Goal: Information Seeking & Learning: Compare options

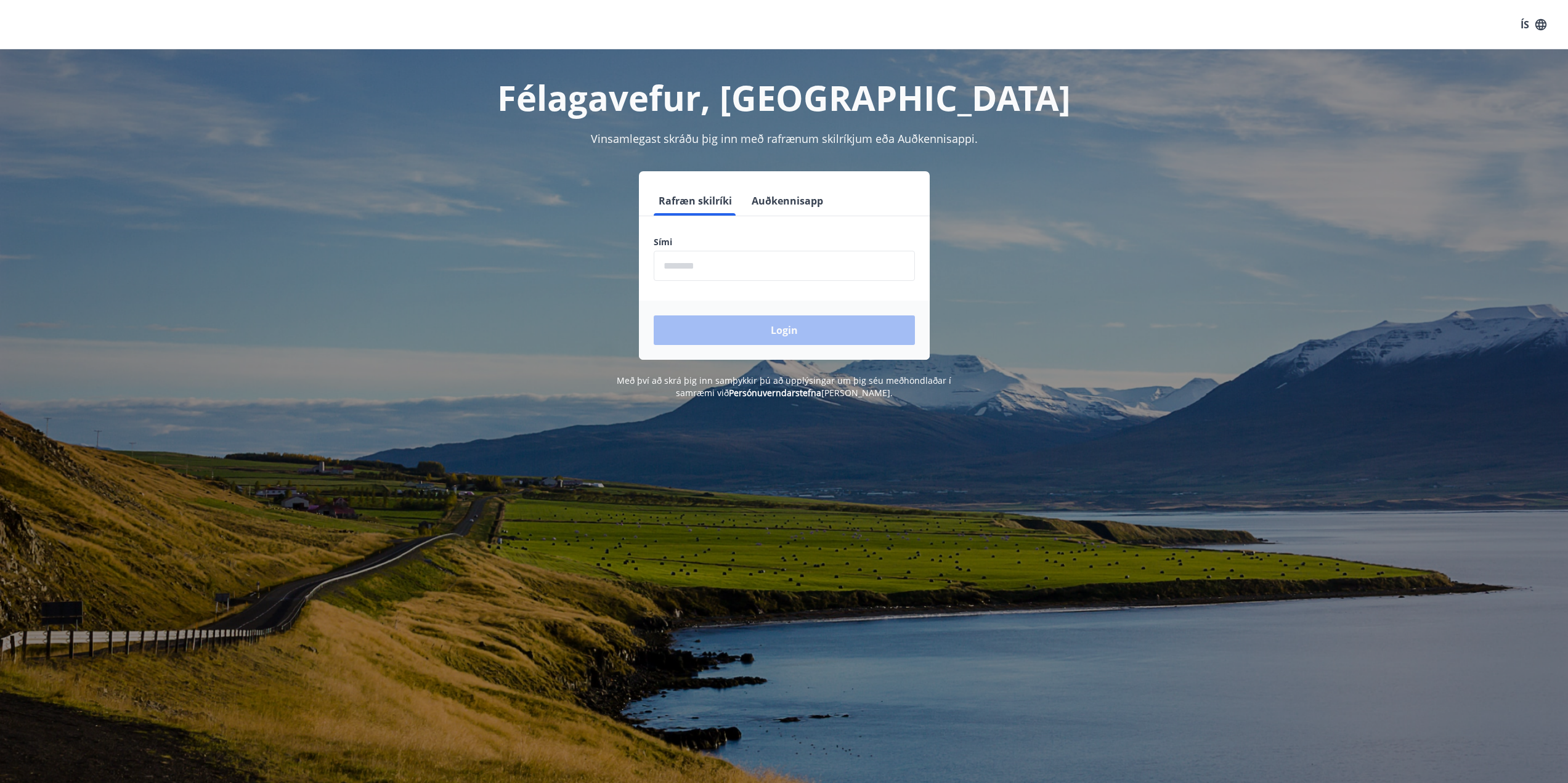
click at [816, 201] on button "Auðkennisapp" at bounding box center [787, 200] width 81 height 29
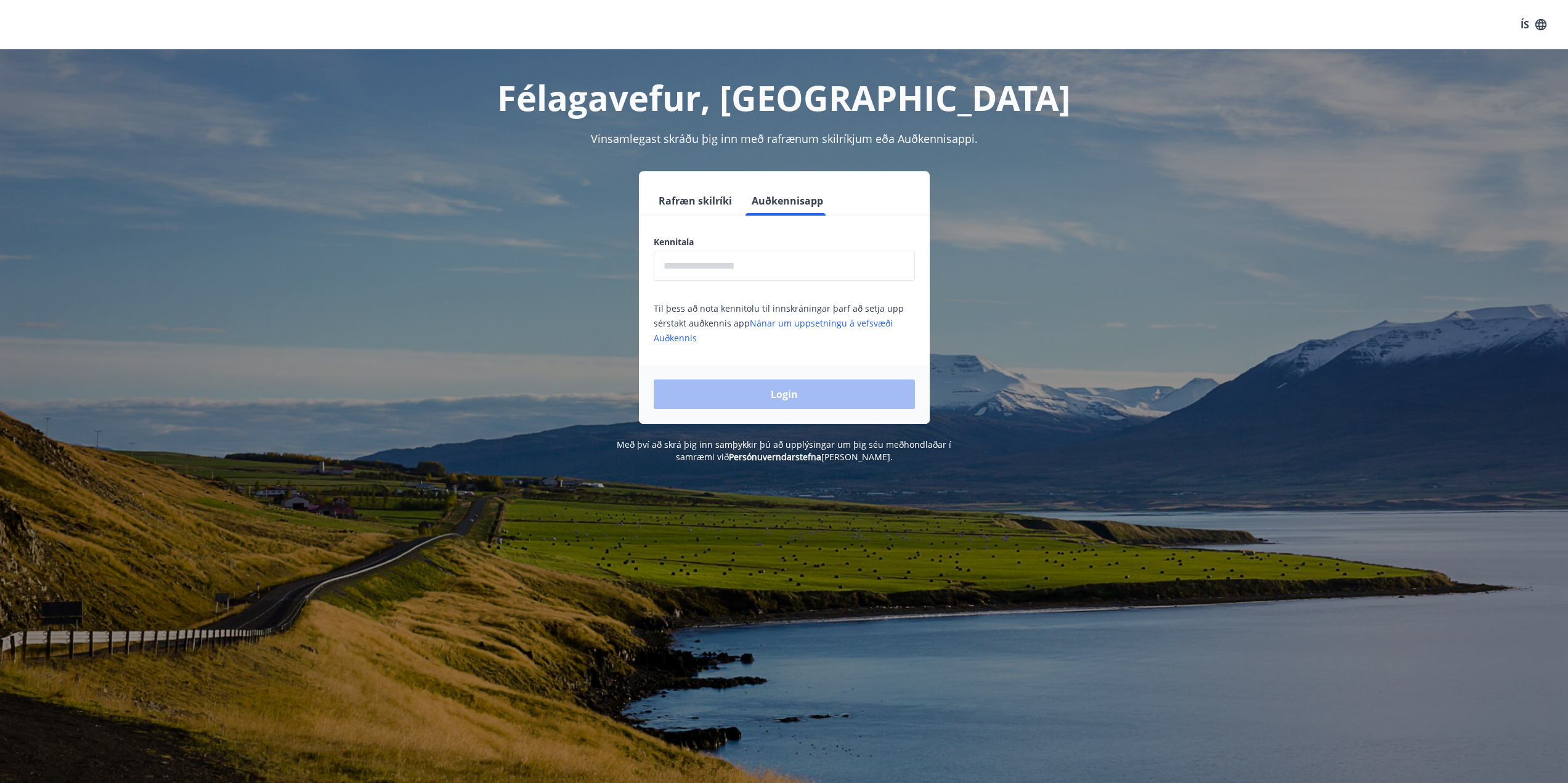
click at [784, 272] on input "text" at bounding box center [785, 266] width 262 height 30
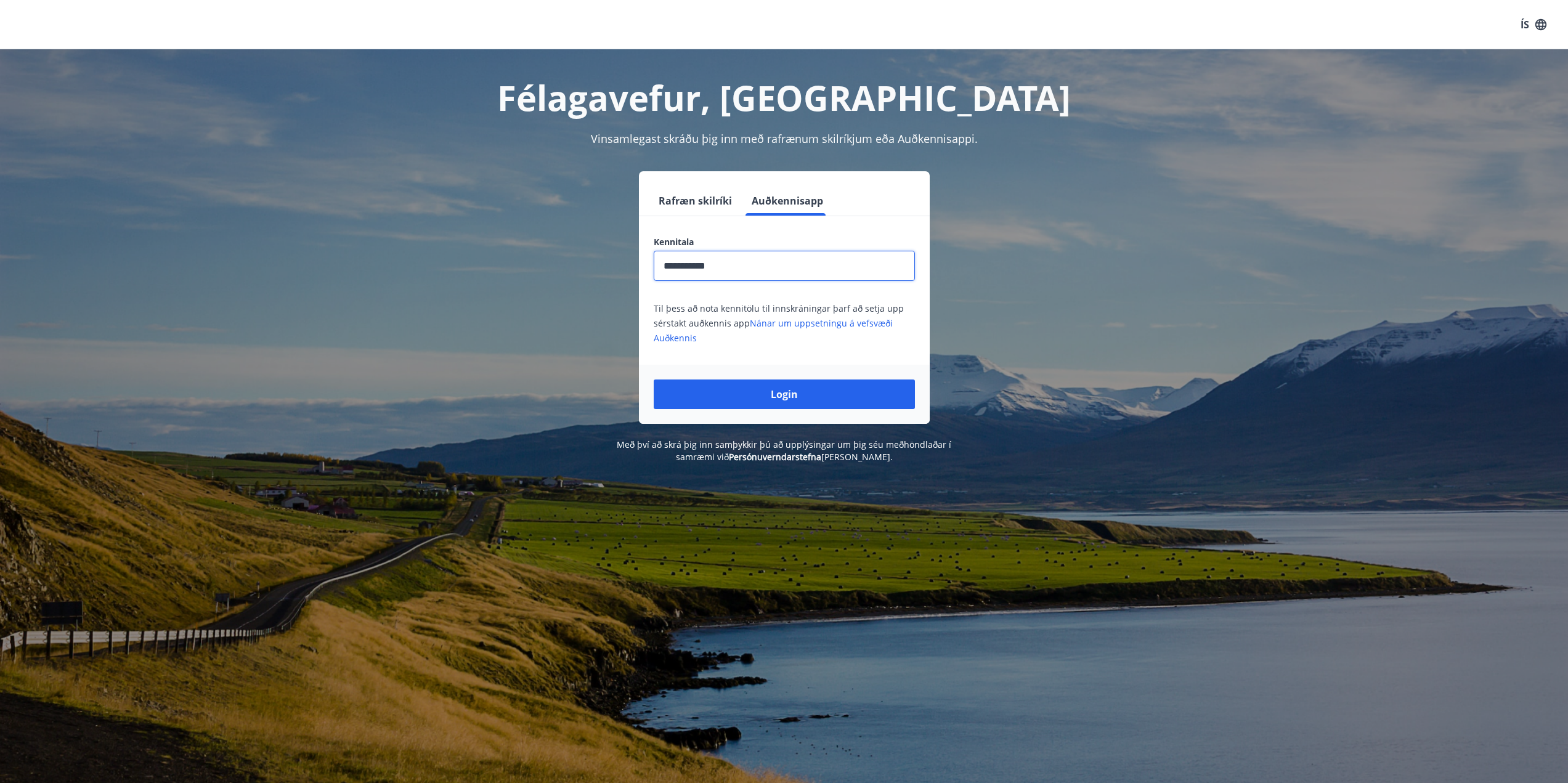
type input "**********"
click at [792, 385] on button "Login" at bounding box center [785, 394] width 262 height 29
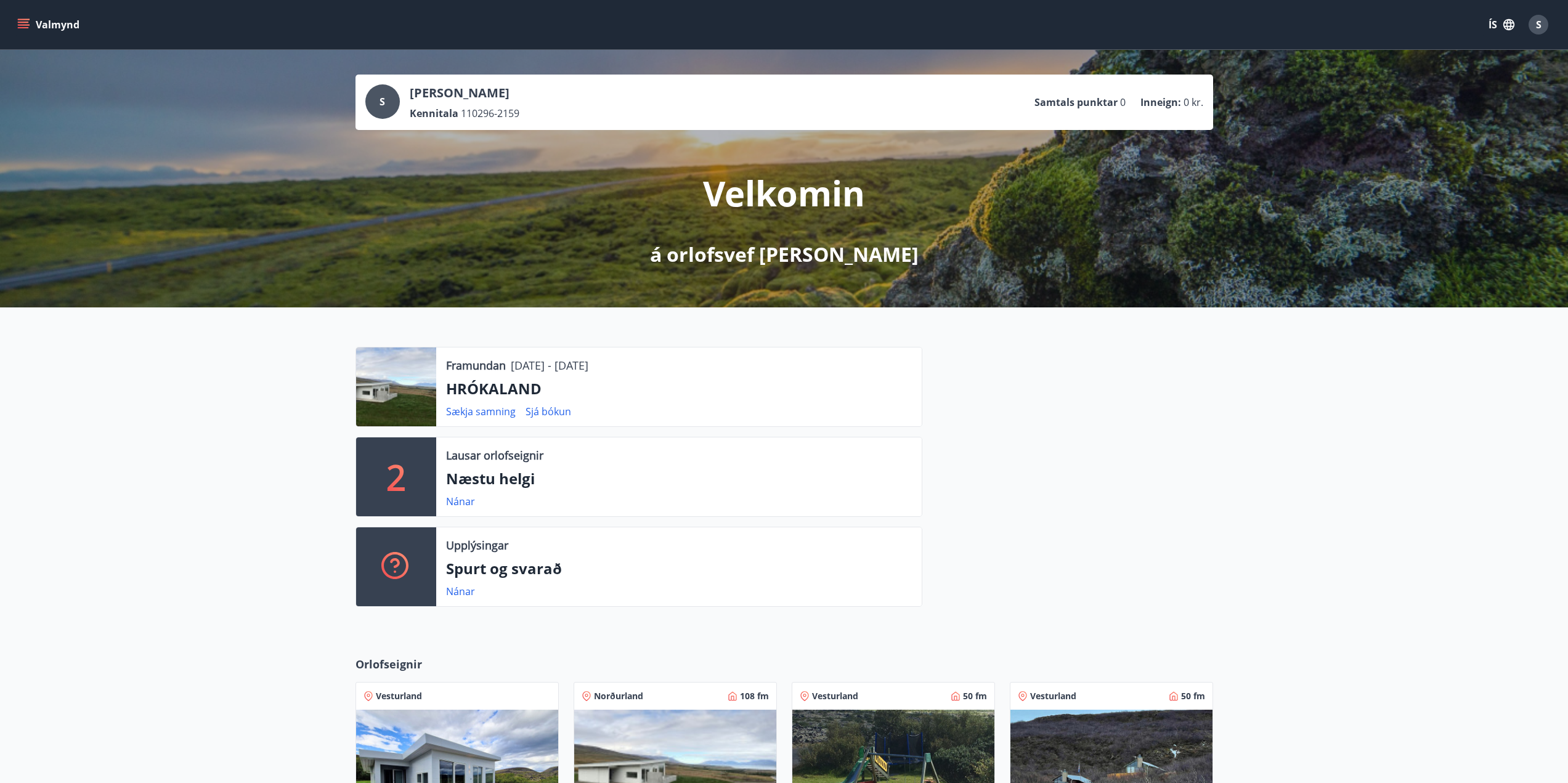
click at [42, 28] on button "Valmynd" at bounding box center [50, 24] width 69 height 22
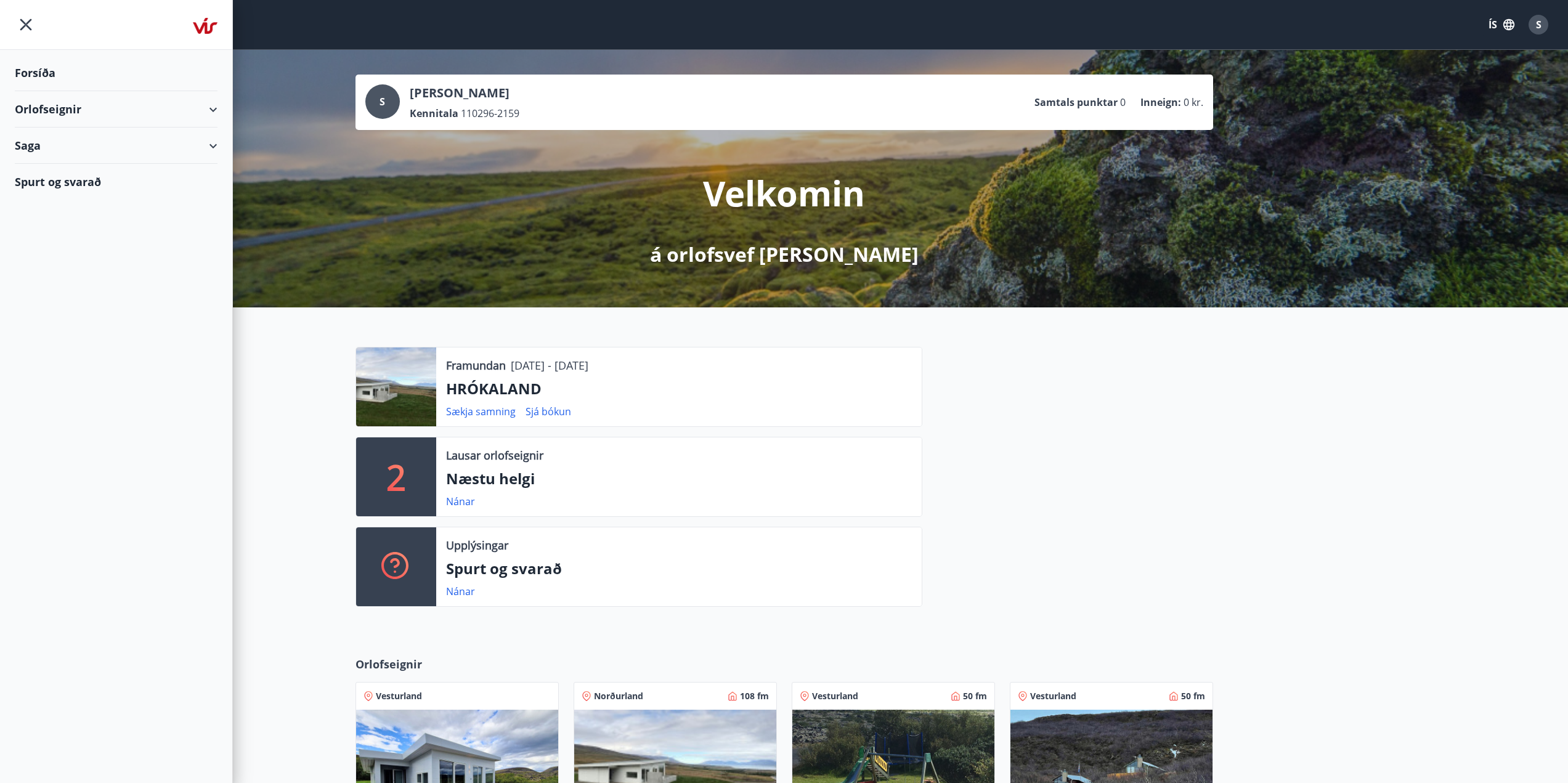
click at [201, 141] on div "Saga" at bounding box center [117, 145] width 203 height 36
click at [184, 117] on div "Orlofseignir" at bounding box center [117, 109] width 203 height 36
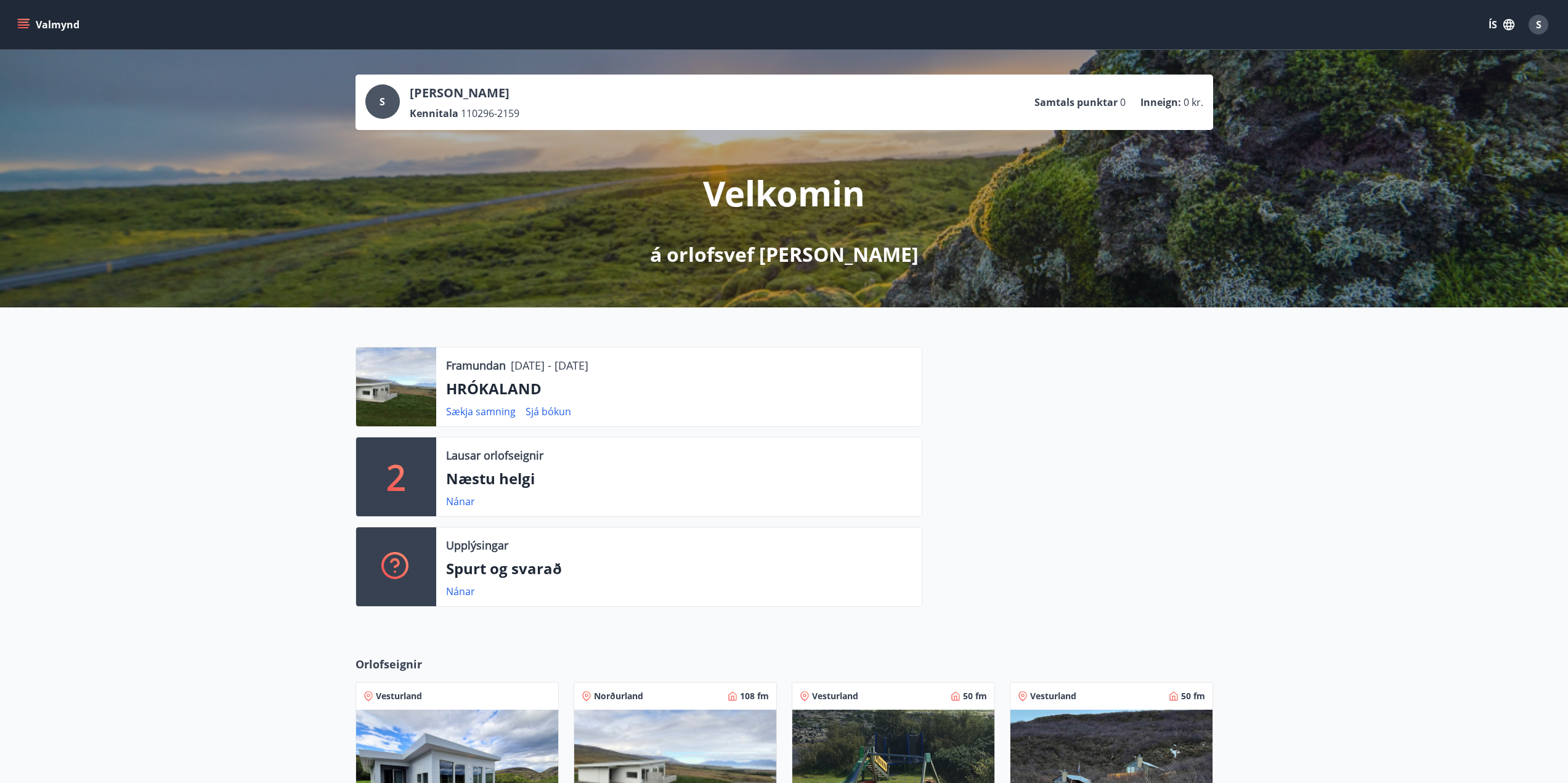
drag, startPoint x: 760, startPoint y: 340, endPoint x: 501, endPoint y: 339, distance: 259.0
click at [523, 341] on div "Framundan 21.11.2025 - 24.11.2025 HRÓKALAND Sækja samning Sjá bókun 2 Lausar or…" at bounding box center [784, 472] width 1568 height 329
click at [337, 347] on div "Framundan 21.11.2025 - 24.11.2025 HRÓKALAND Sækja samning Sjá bókun 2 Lausar or…" at bounding box center [784, 472] width 1568 height 329
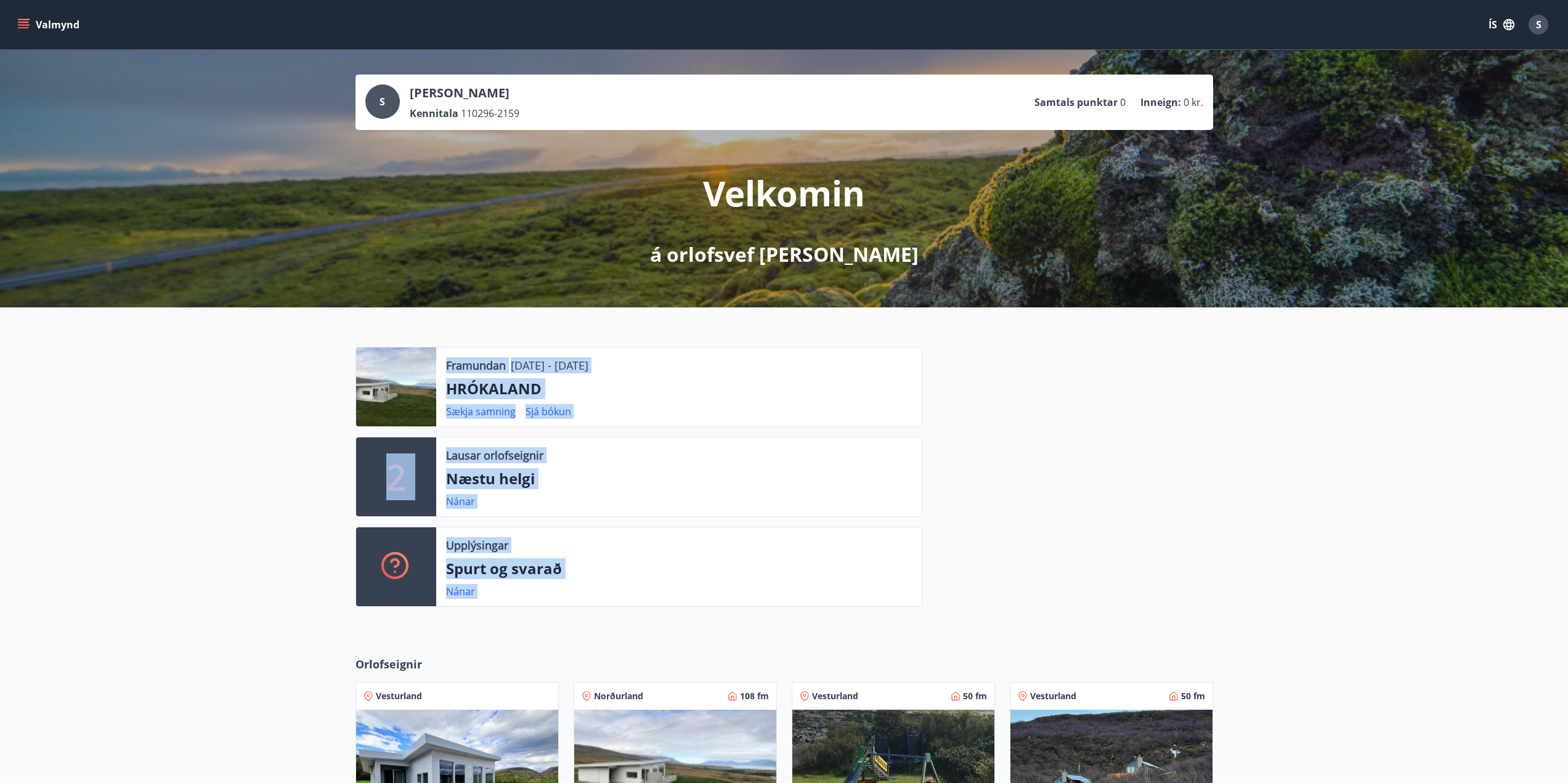
drag, startPoint x: 341, startPoint y: 345, endPoint x: 941, endPoint y: 505, distance: 621.0
click at [937, 504] on div "Framundan 21.11.2025 - 24.11.2025 HRÓKALAND Sækja samning Sjá bókun 2 Lausar or…" at bounding box center [784, 472] width 1568 height 329
click at [1043, 476] on div at bounding box center [1068, 481] width 291 height 270
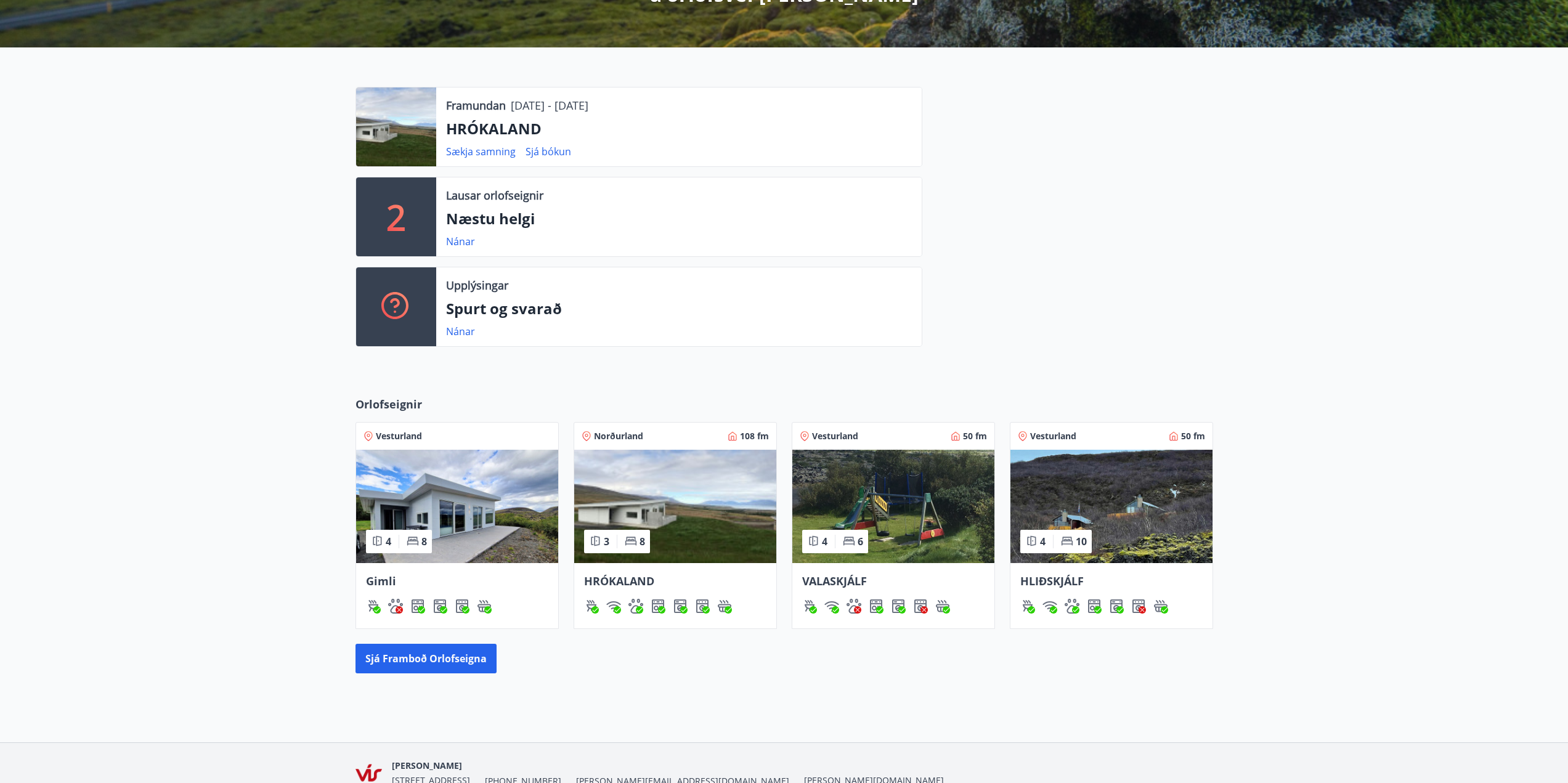
scroll to position [323, 0]
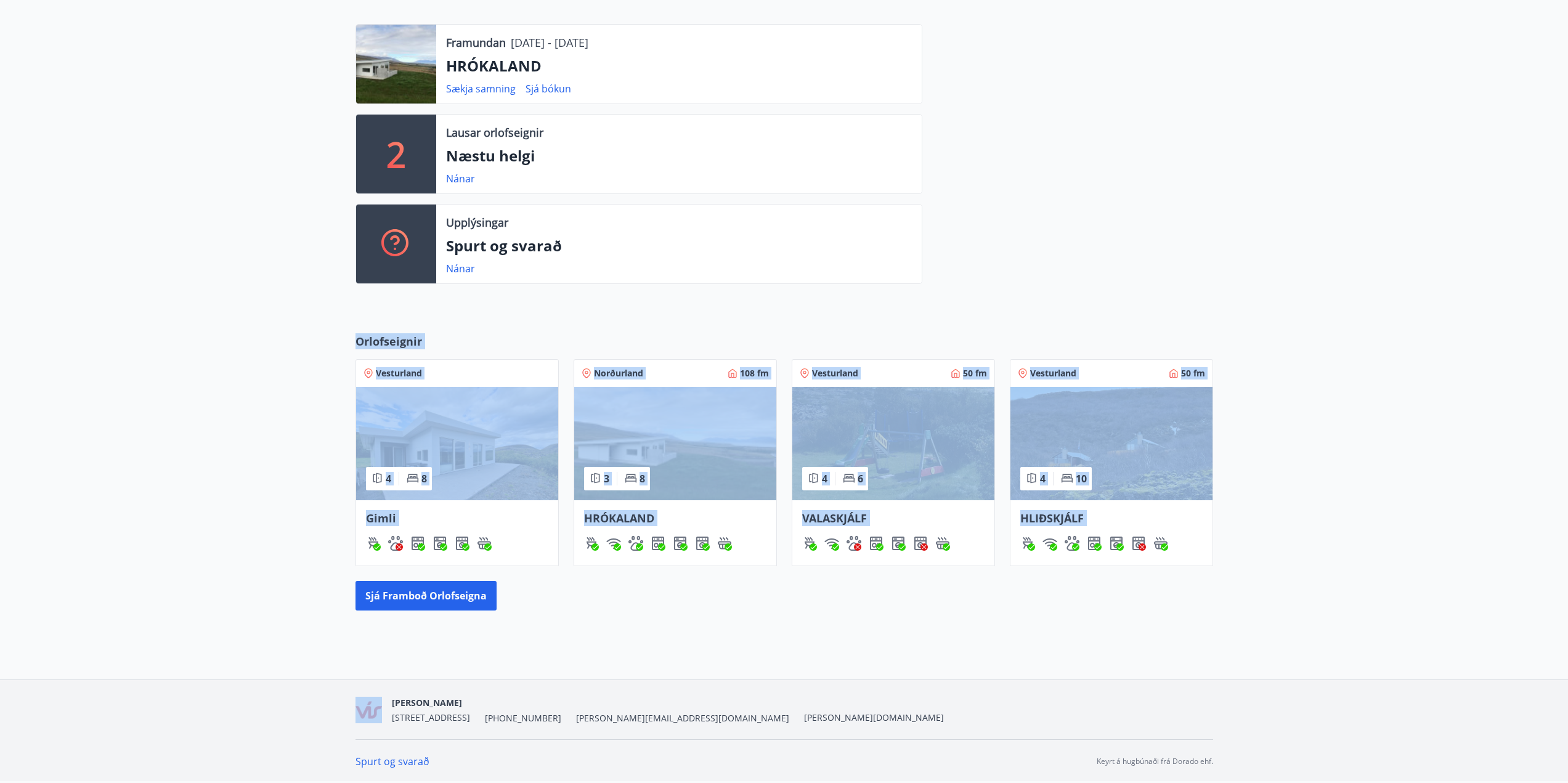
drag, startPoint x: 1316, startPoint y: 615, endPoint x: 565, endPoint y: 308, distance: 811.3
click at [565, 308] on main "S Sigurjón Gíslason Kennitala 110296-2159 Samtals punktar 0 Inneign : 0 kr. Vel…" at bounding box center [784, 178] width 1568 height 903
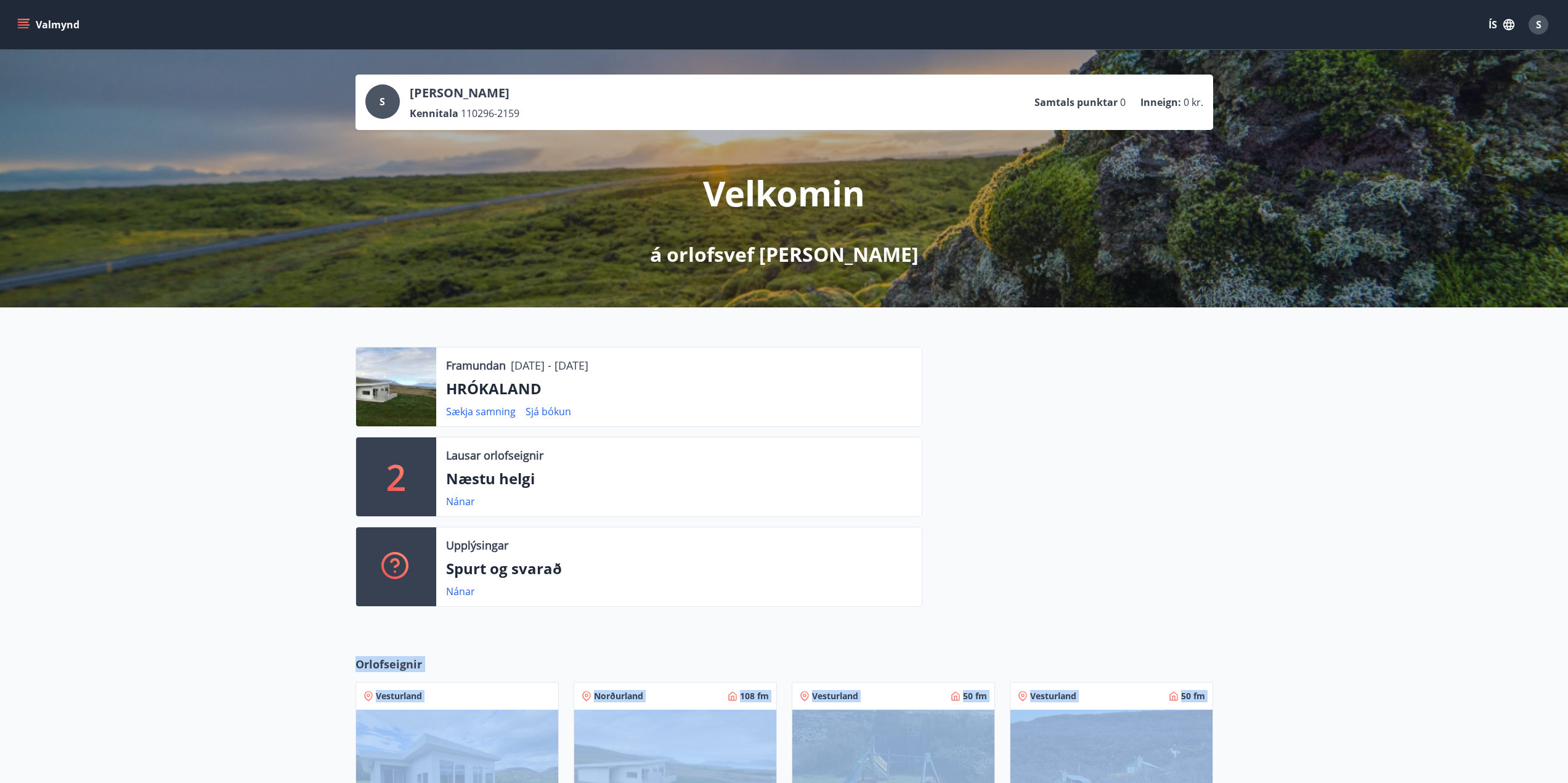
click at [1191, 380] on div at bounding box center [1068, 481] width 291 height 270
click at [1536, 27] on span "S" at bounding box center [1539, 24] width 5 height 13
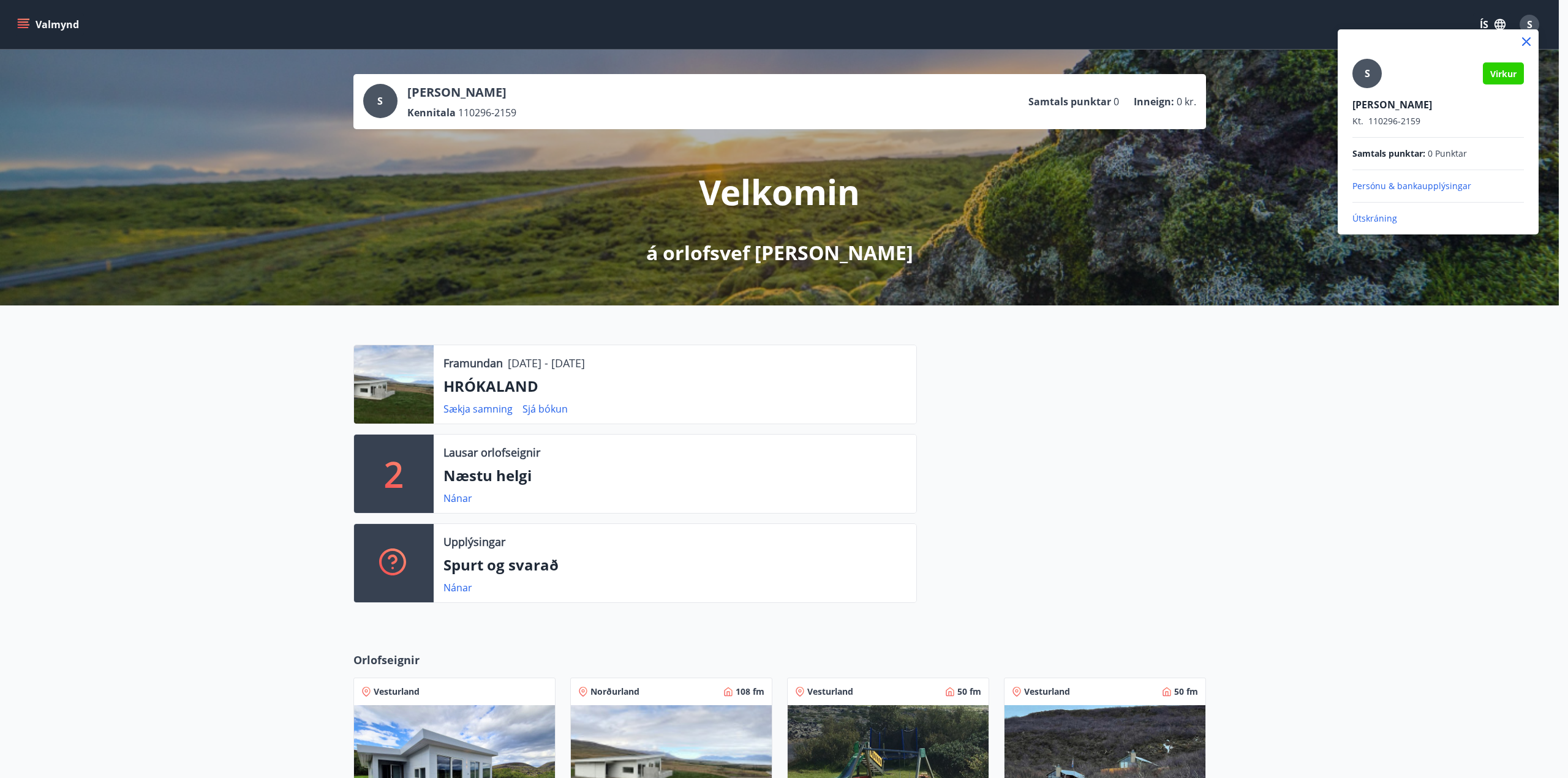
click at [1528, 21] on div at bounding box center [784, 389] width 1568 height 778
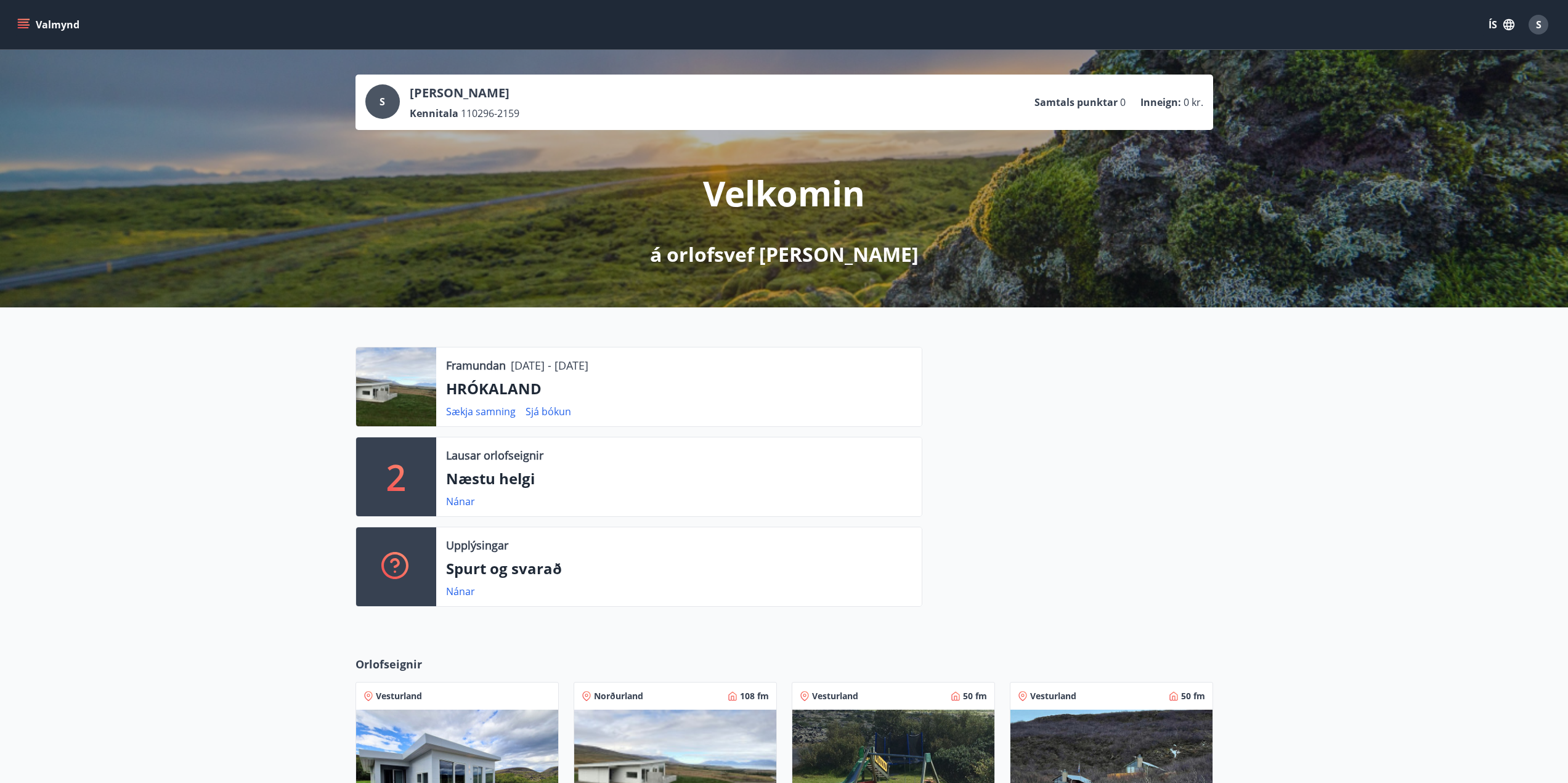
click at [1538, 21] on span "S" at bounding box center [1539, 24] width 5 height 13
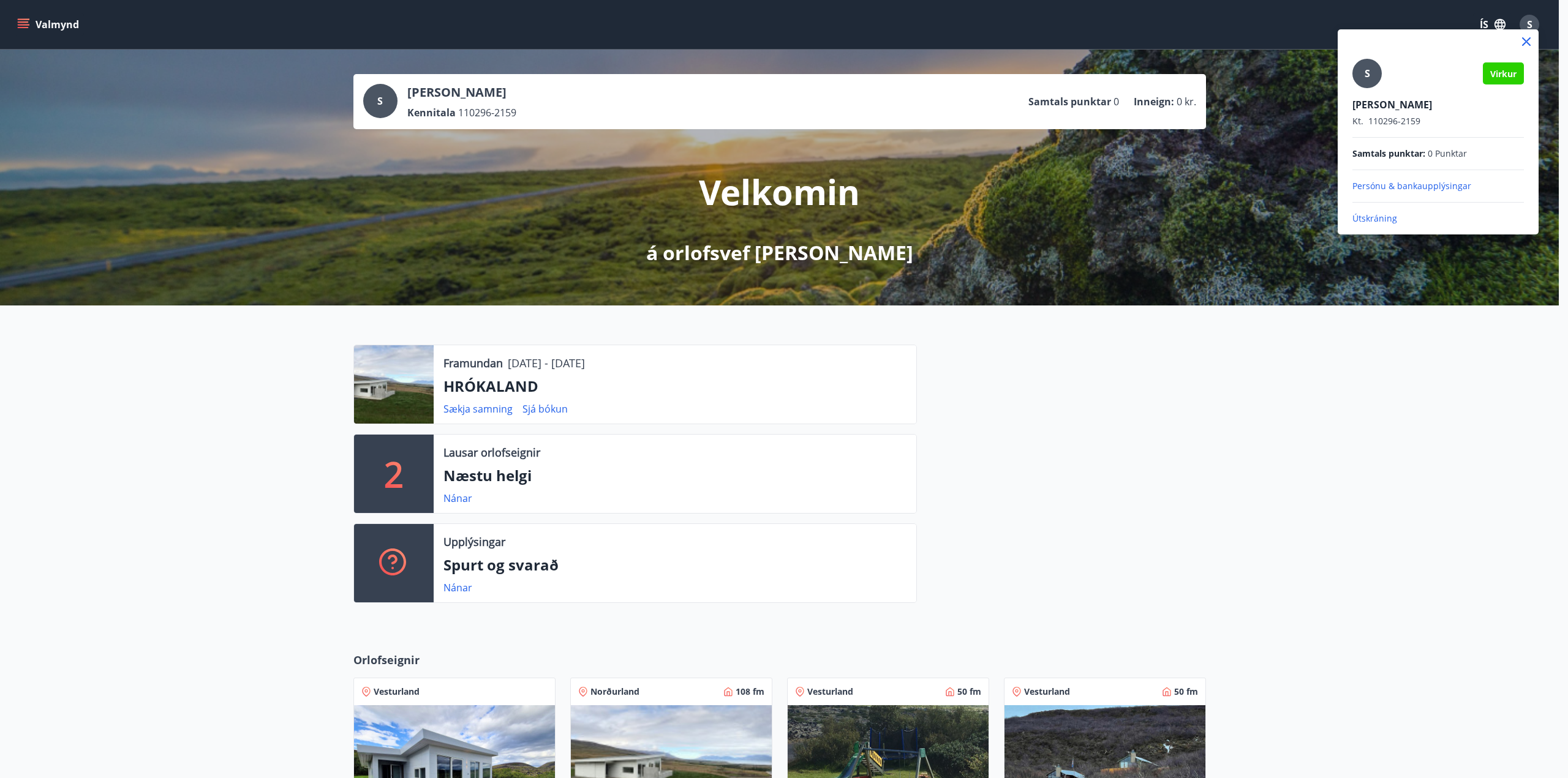
click at [1498, 22] on div at bounding box center [784, 389] width 1568 height 778
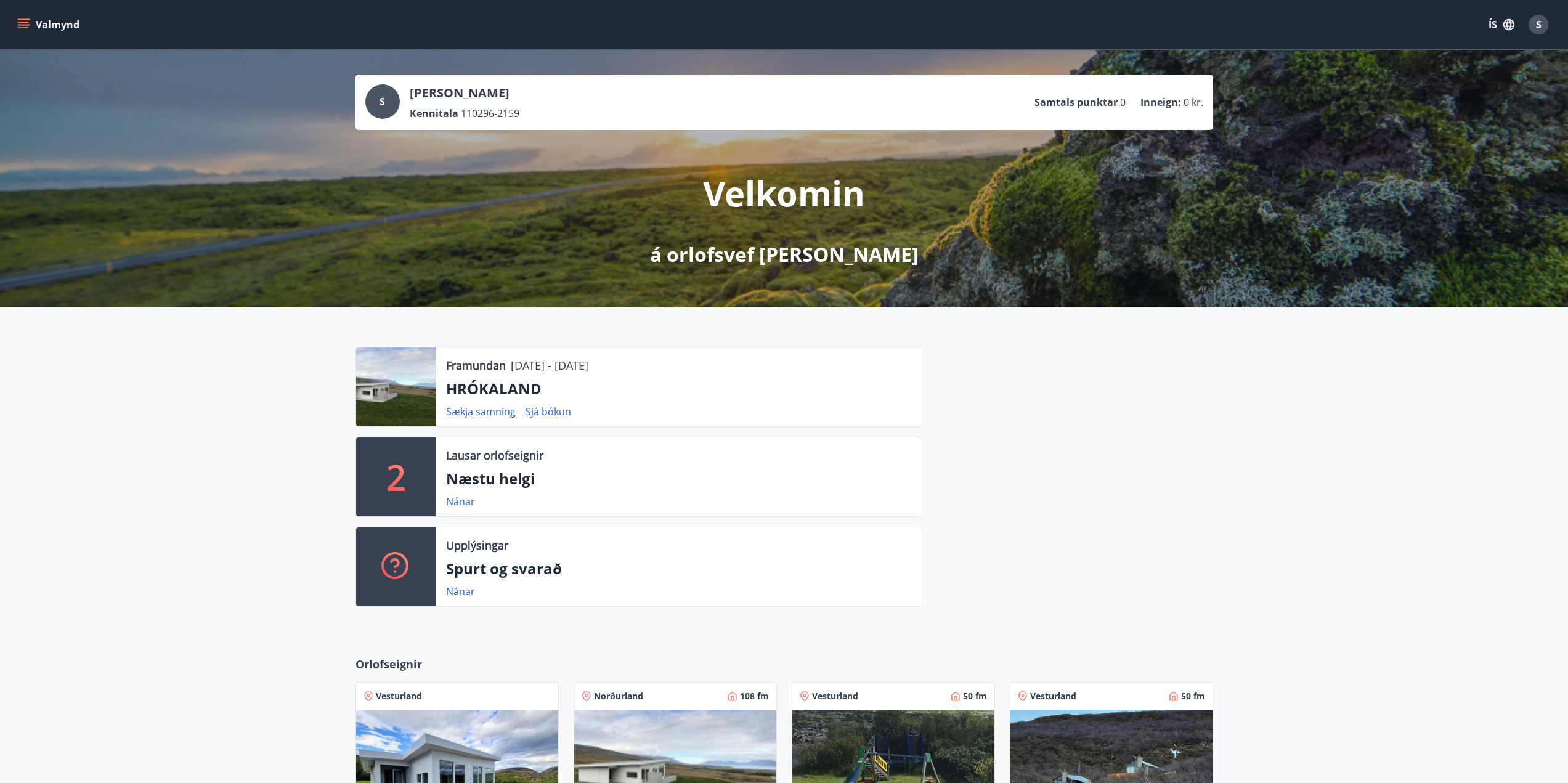
click at [1507, 22] on icon "button" at bounding box center [1509, 24] width 11 height 11
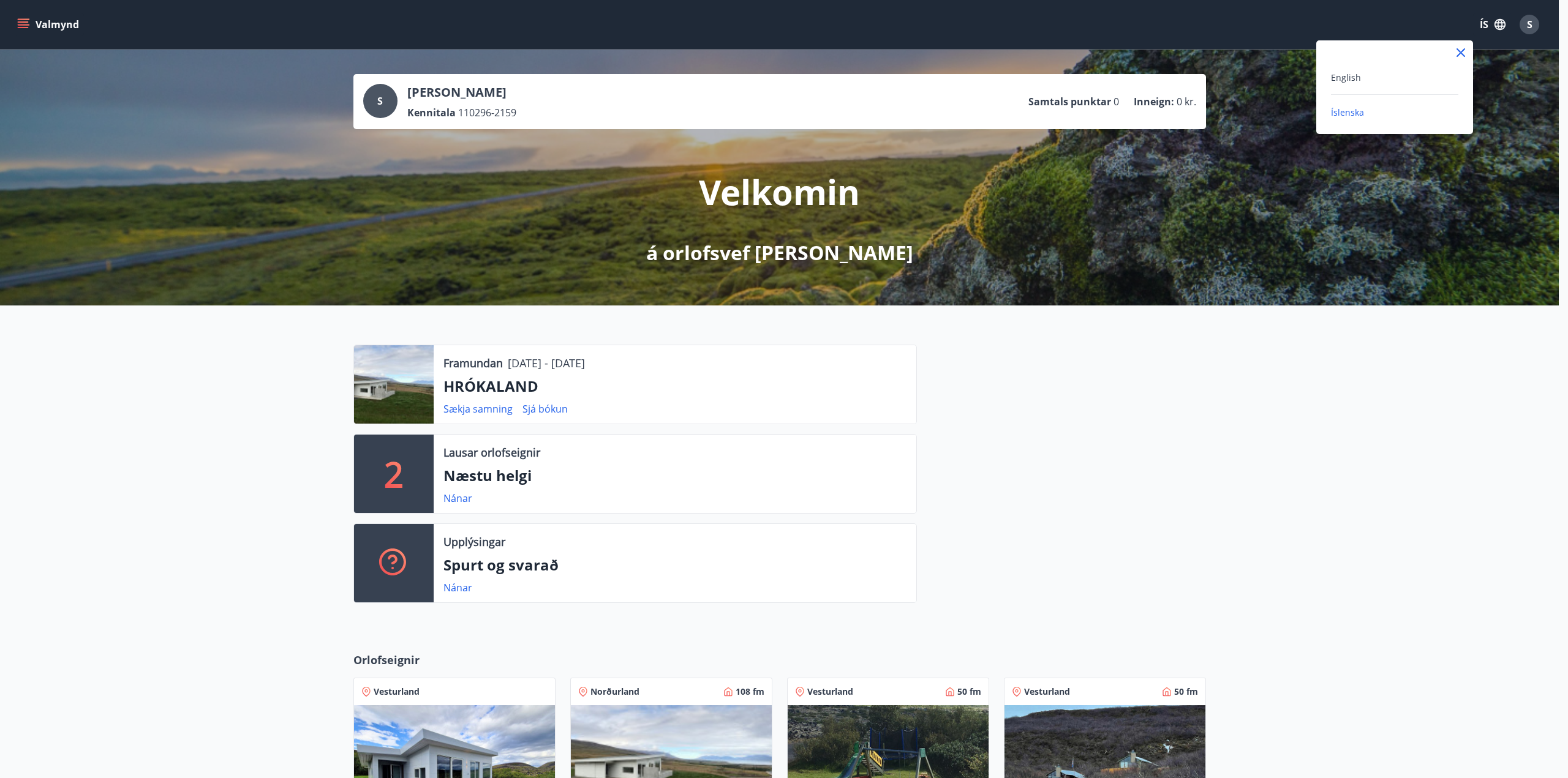
click at [1498, 22] on div at bounding box center [784, 389] width 1568 height 778
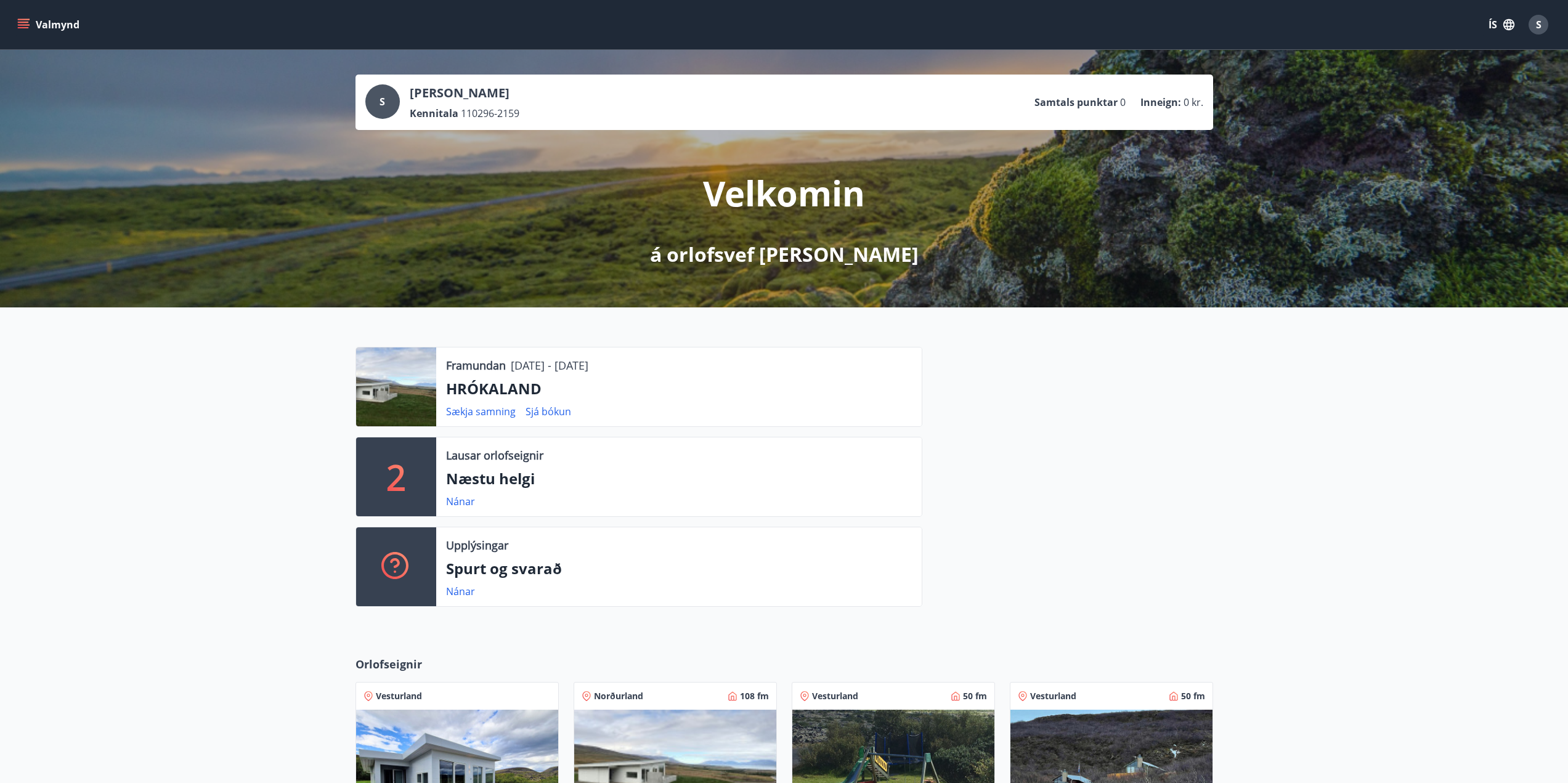
click at [20, 23] on icon "menu" at bounding box center [23, 21] width 11 height 1
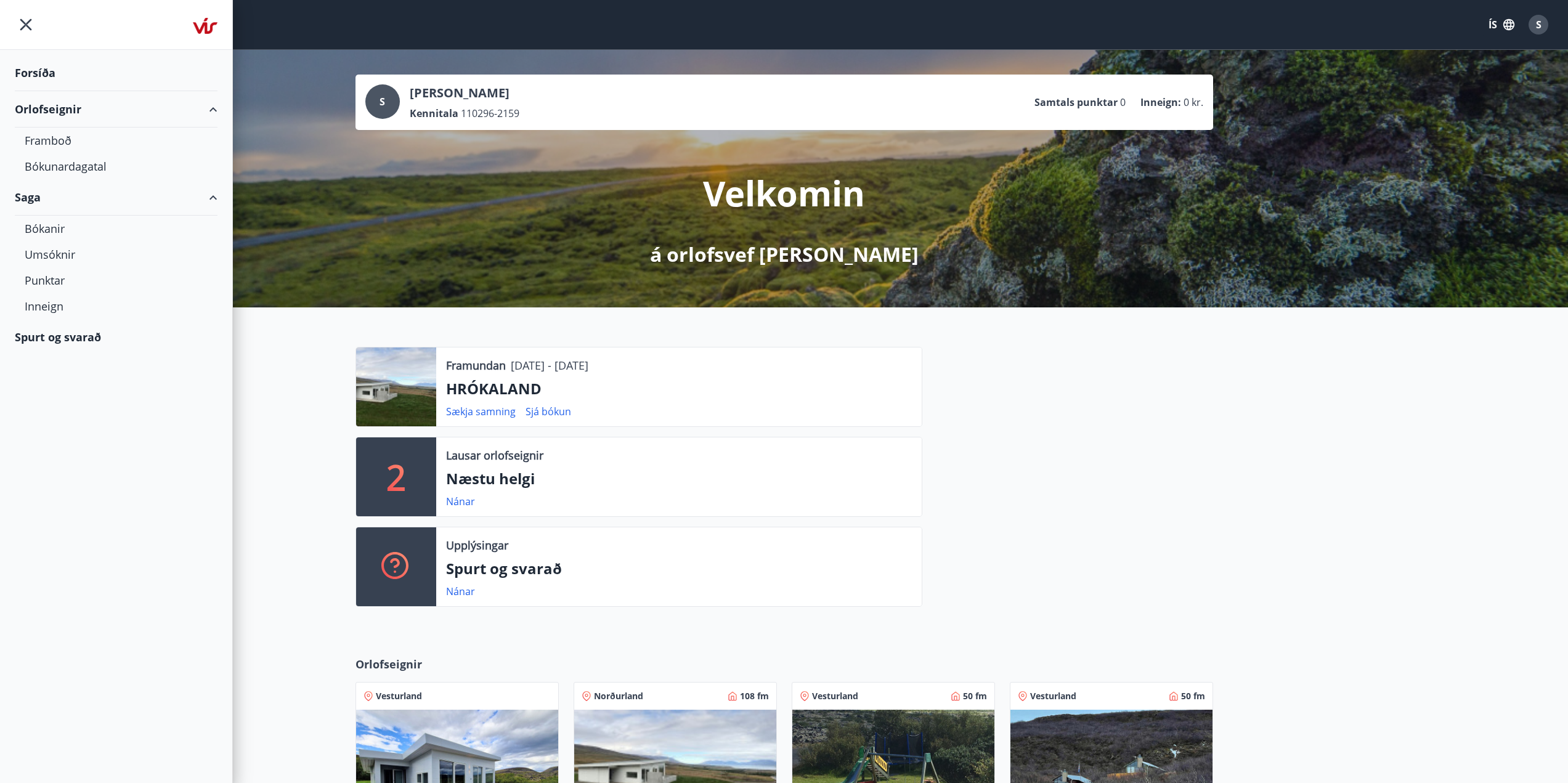
click at [51, 72] on div "Forsíða" at bounding box center [117, 73] width 203 height 36
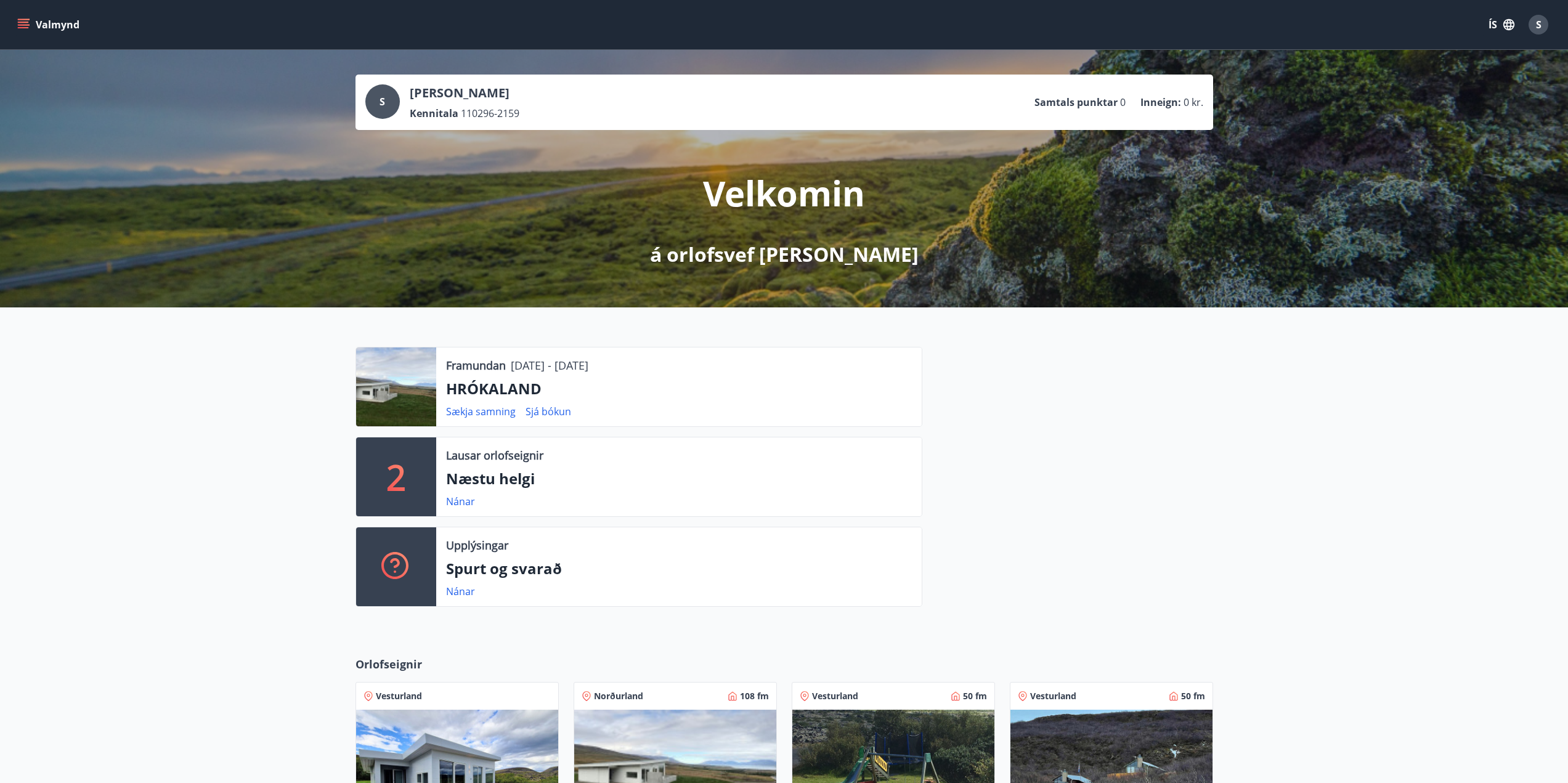
click at [412, 490] on div "2" at bounding box center [396, 477] width 80 height 79
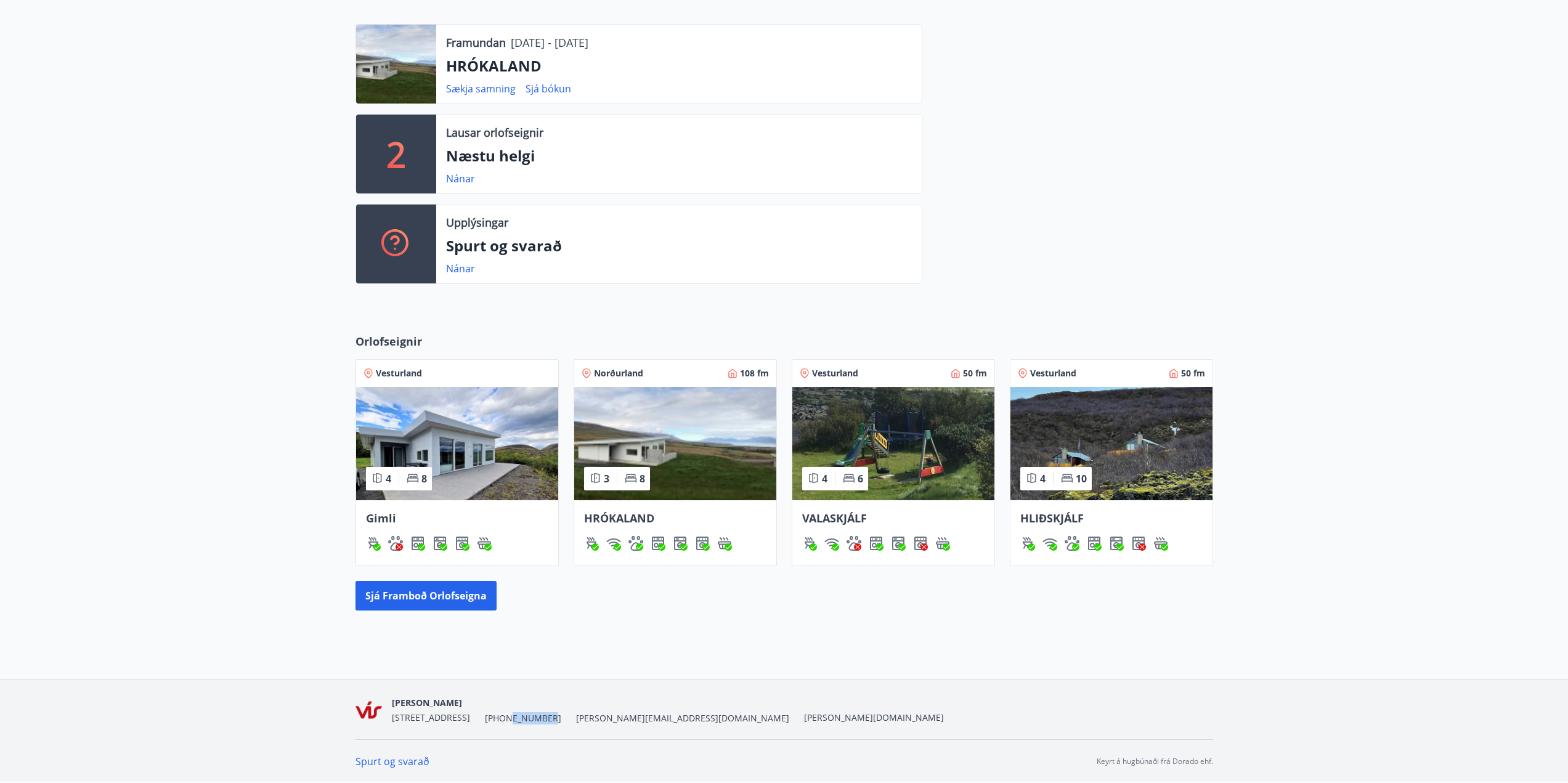
drag, startPoint x: 565, startPoint y: 719, endPoint x: 525, endPoint y: 726, distance: 40.6
click at [525, 726] on div "Stavís Ármúla 3, 108 Reykjavík +354 560-5000 stavis@vis.is stavis.orlof.is" at bounding box center [785, 709] width 858 height 59
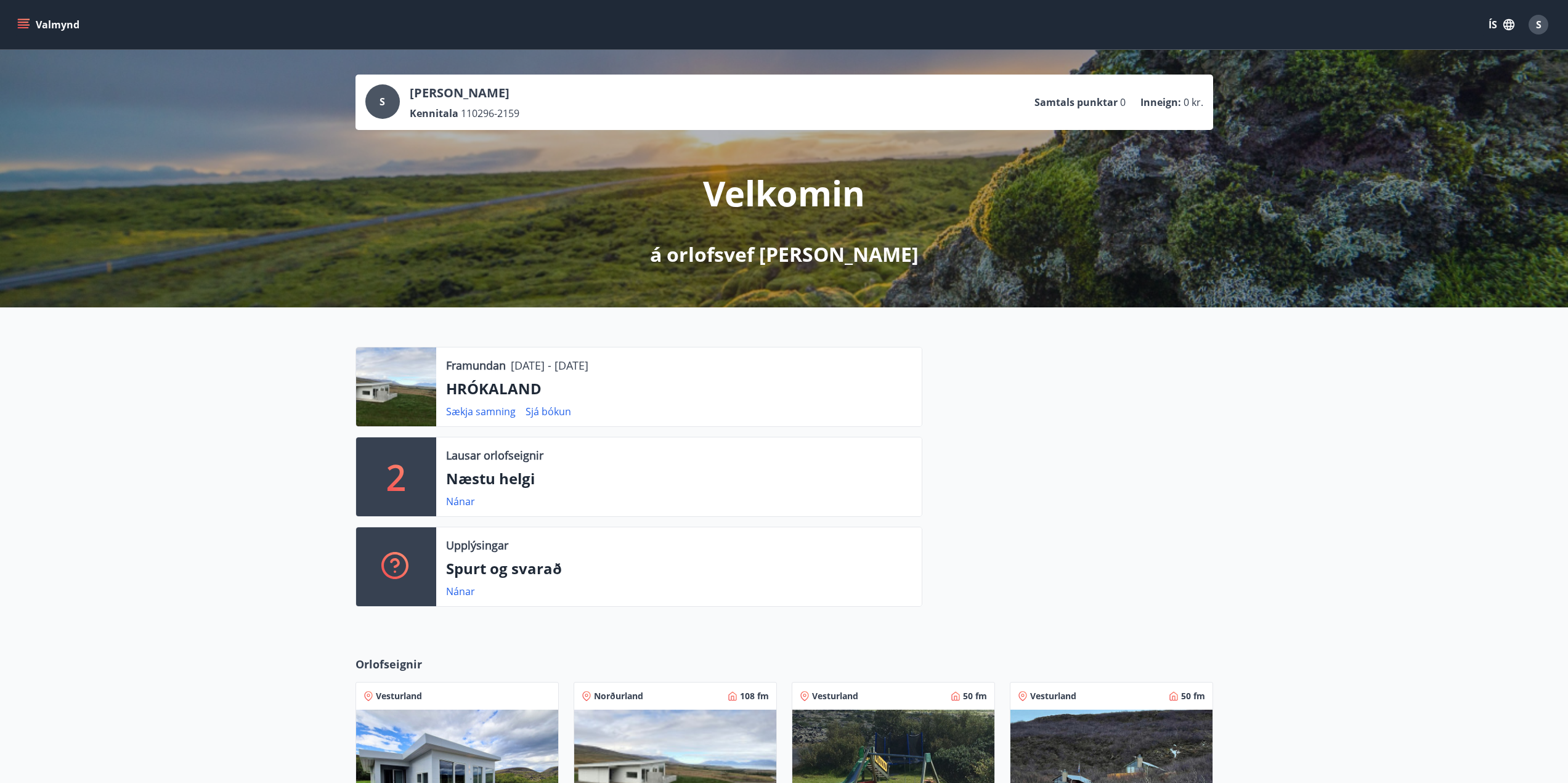
drag, startPoint x: 174, startPoint y: 35, endPoint x: 963, endPoint y: 329, distance: 842.0
click at [892, 305] on div "Valmynd ÍS S S Sigurjón Gíslason Kennitala 110296-2159 Samtals punktar 0 Inneig…" at bounding box center [784, 501] width 1568 height 1003
click at [1229, 432] on div "Framundan 21.11.2025 - 24.11.2025 HRÓKALAND Sækja samning Sjá bókun 2 Lausar or…" at bounding box center [784, 472] width 1568 height 329
click at [925, 385] on div at bounding box center [1068, 481] width 291 height 270
click at [1187, 456] on div at bounding box center [1068, 481] width 291 height 270
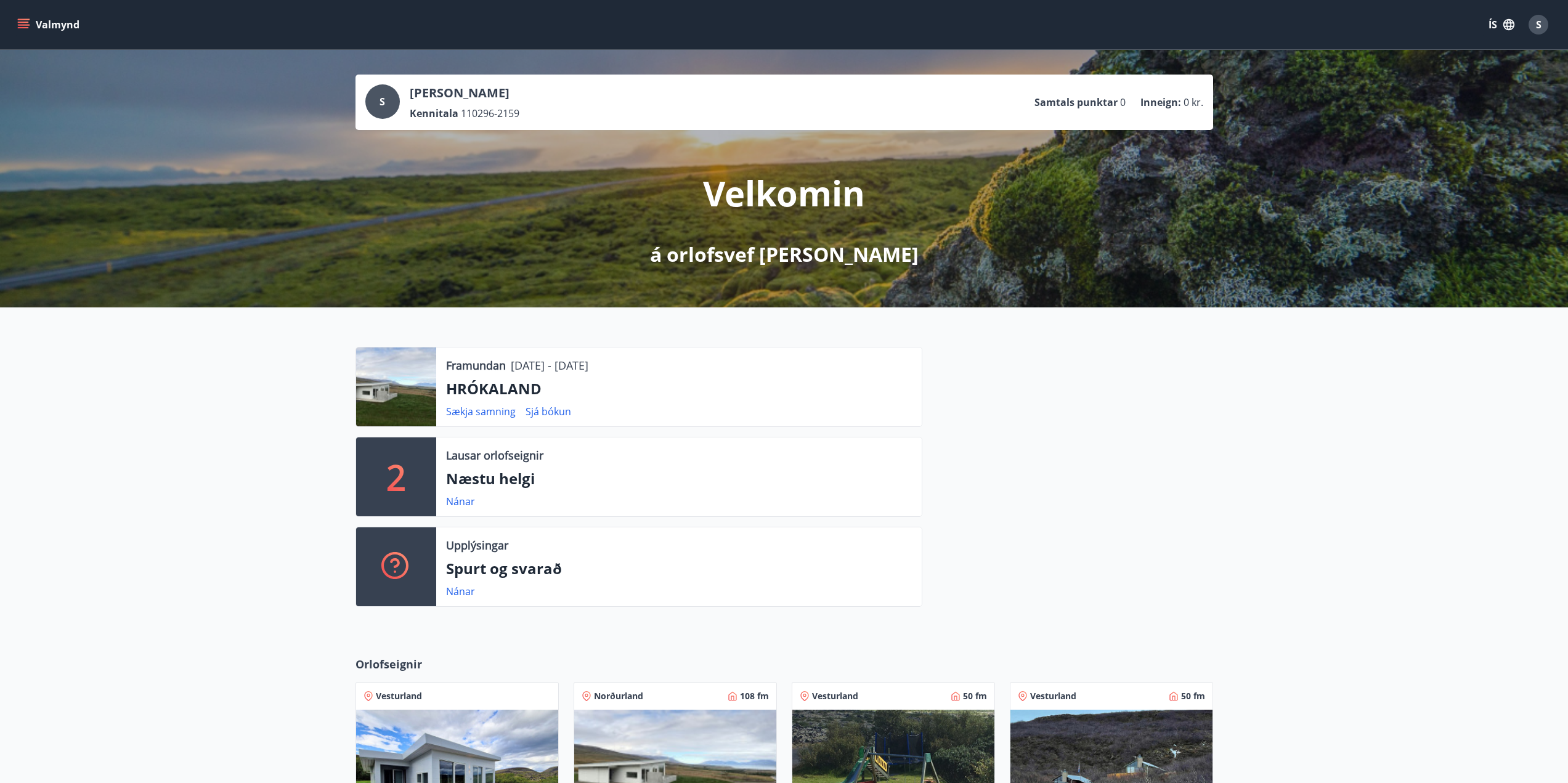
click at [25, 25] on icon "menu" at bounding box center [24, 24] width 13 height 1
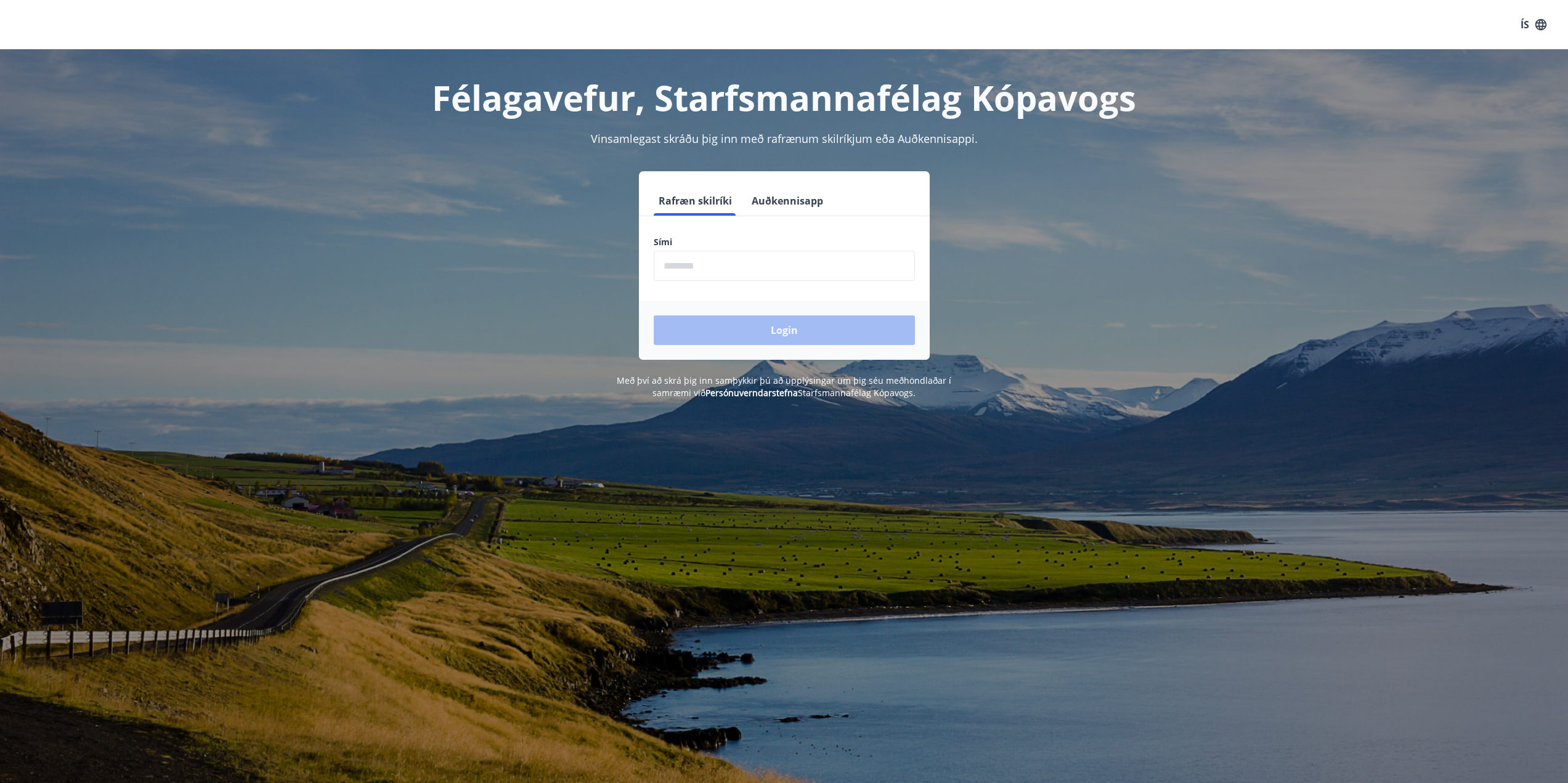
click at [787, 201] on button "Auðkennisapp" at bounding box center [787, 200] width 81 height 29
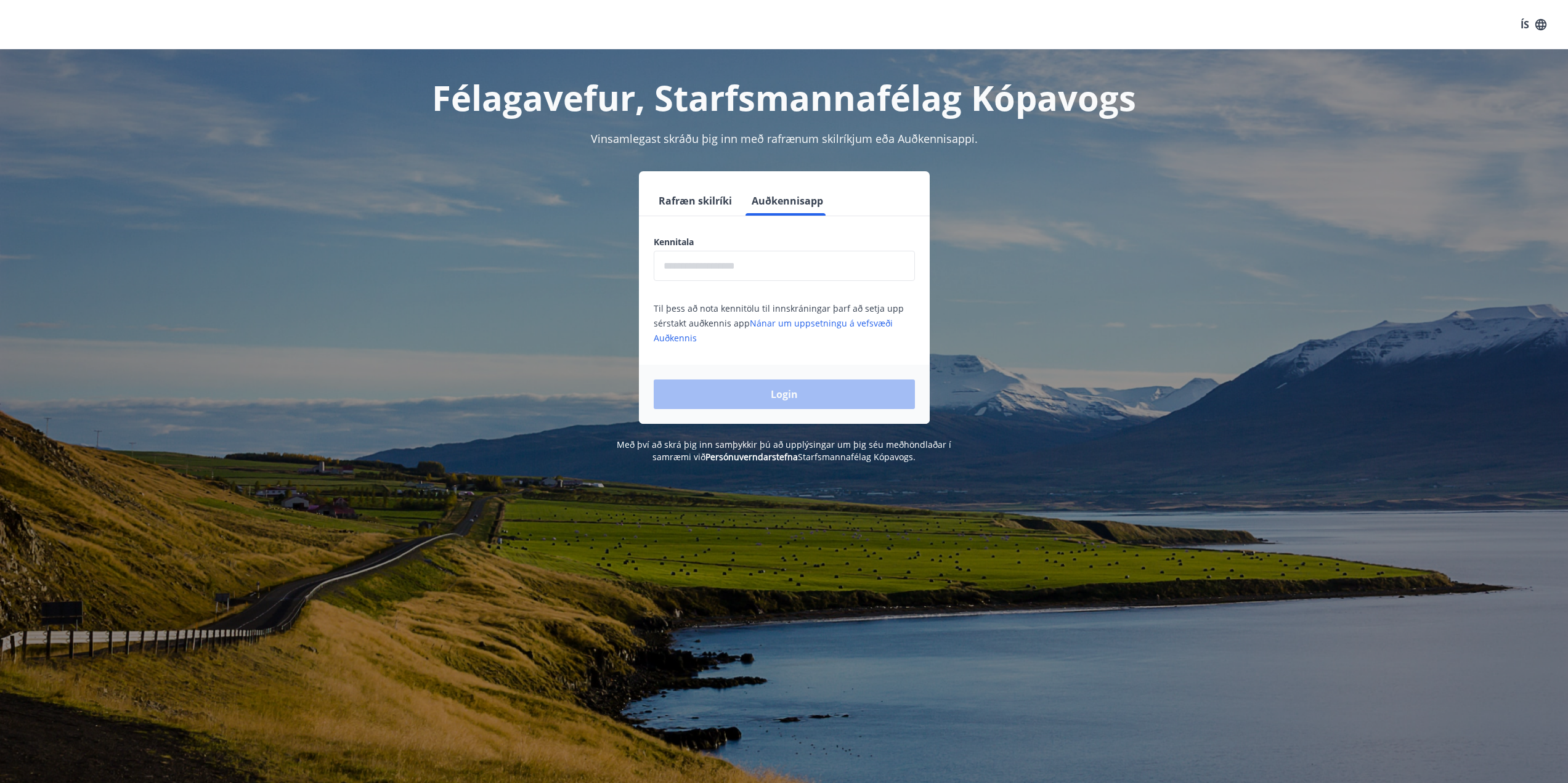
click at [752, 268] on input "text" at bounding box center [785, 266] width 262 height 30
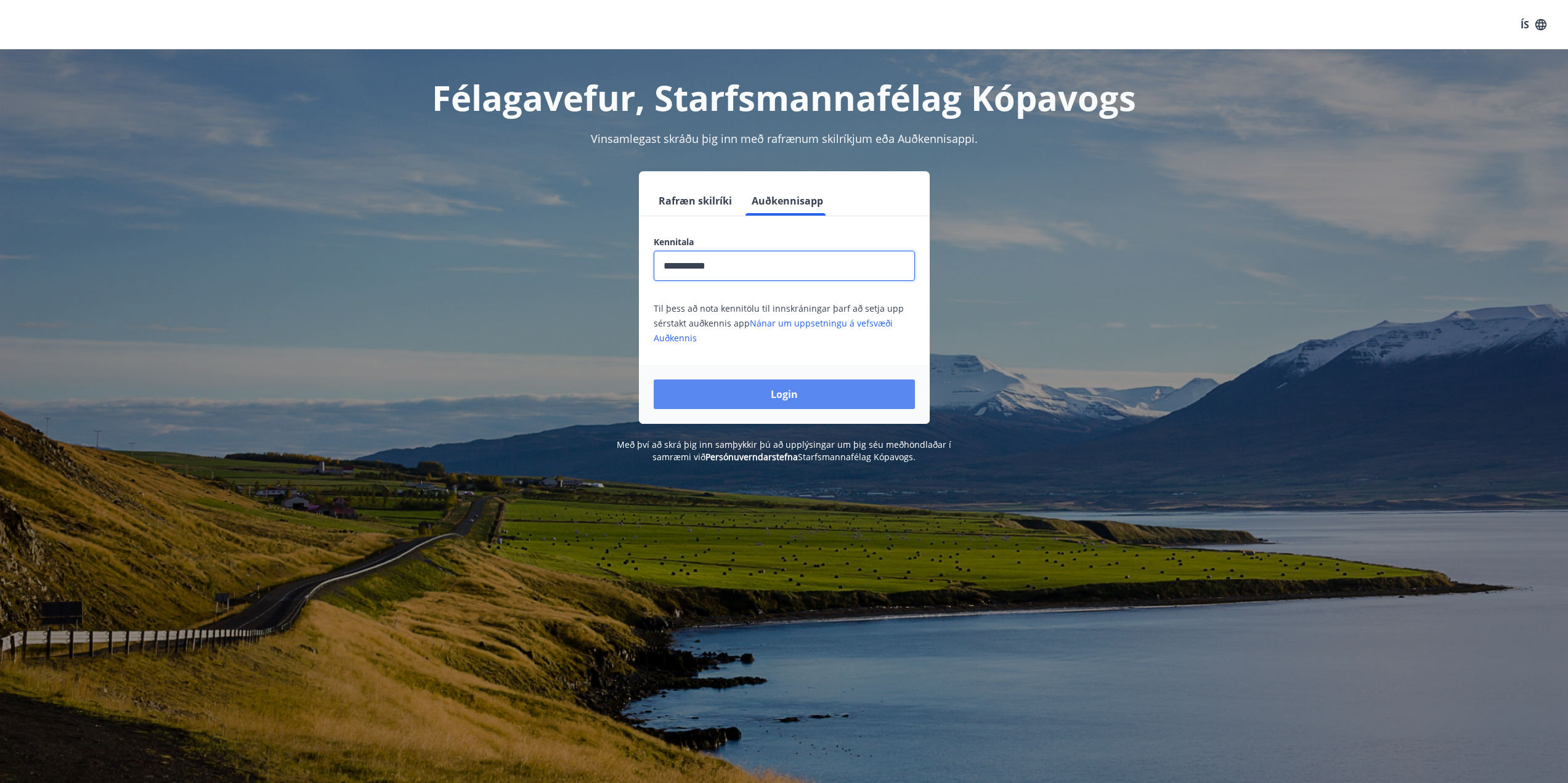
type input "**********"
click at [840, 395] on button "Login" at bounding box center [785, 394] width 262 height 29
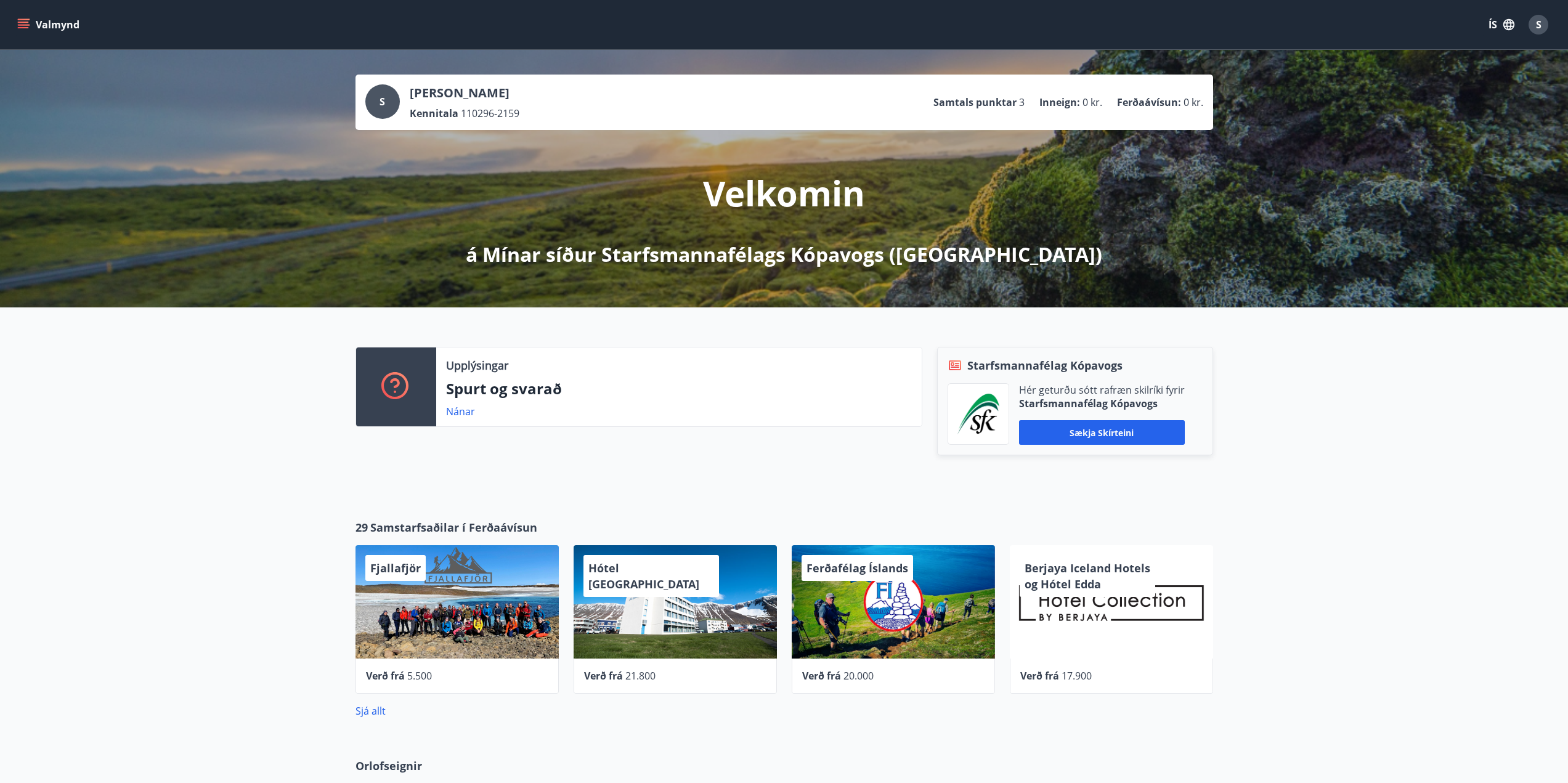
click at [47, 24] on button "Valmynd" at bounding box center [50, 24] width 69 height 22
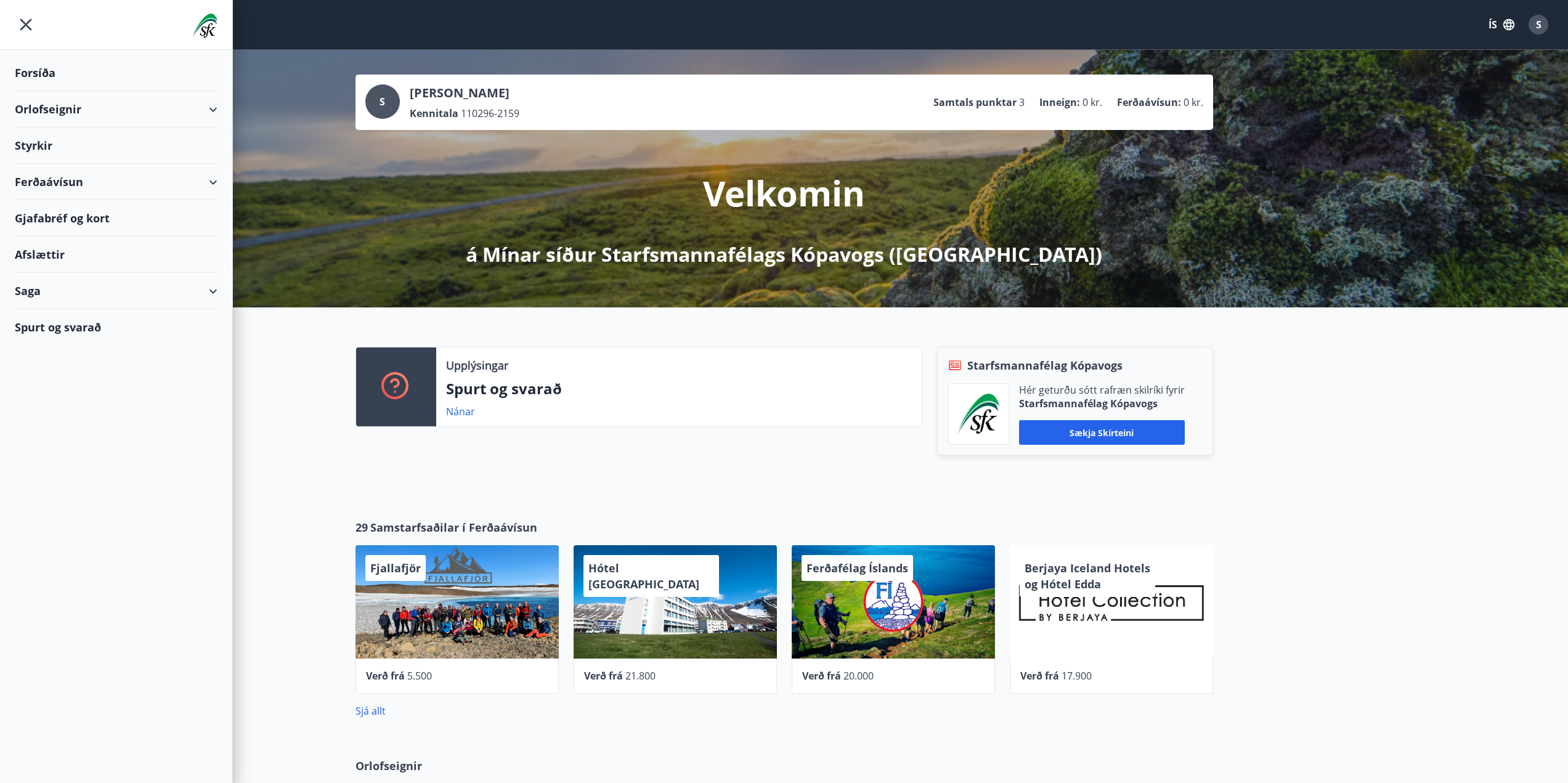
click at [83, 220] on div "Gjafabréf og kort" at bounding box center [117, 218] width 203 height 36
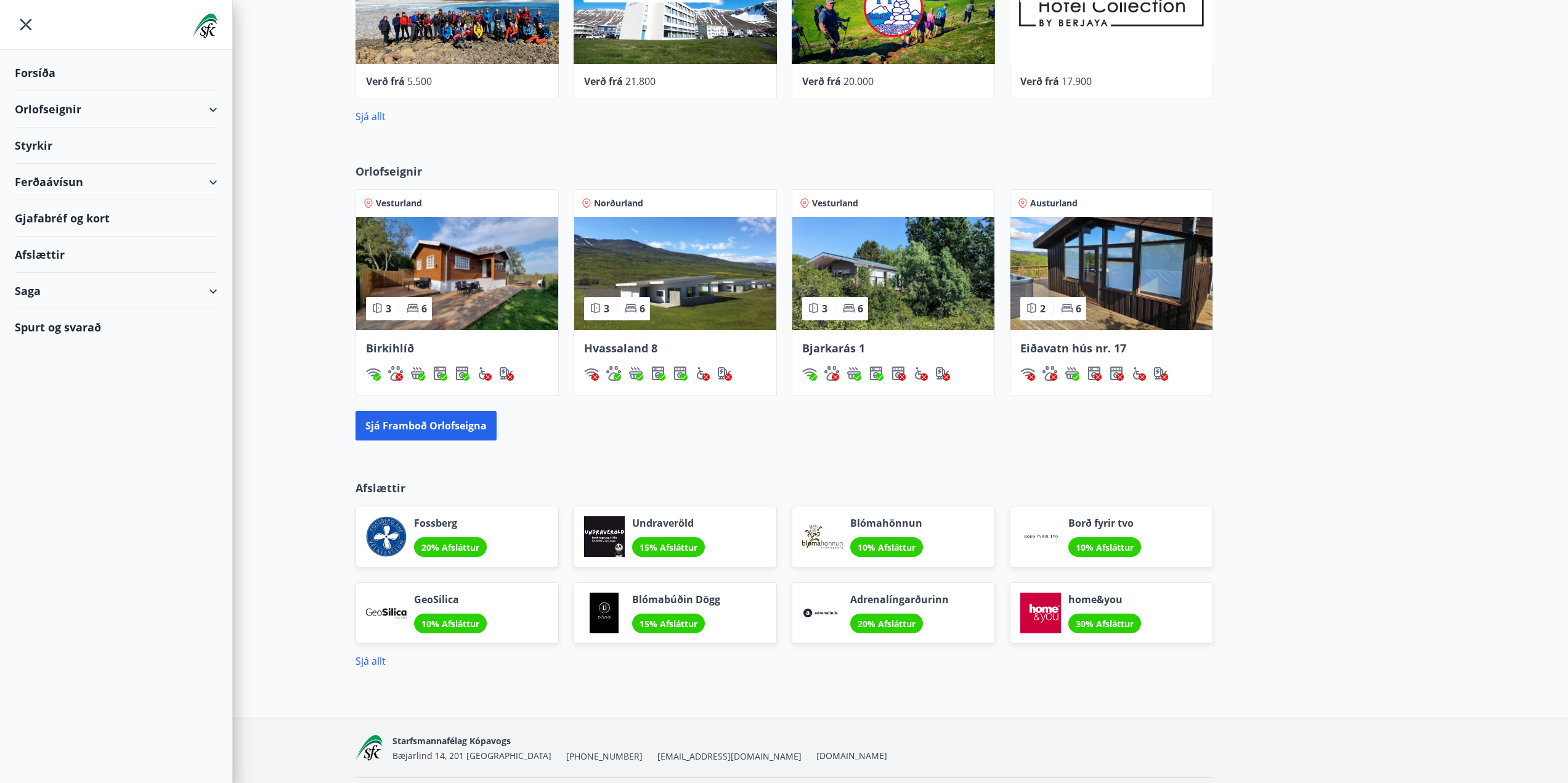
scroll to position [633, 0]
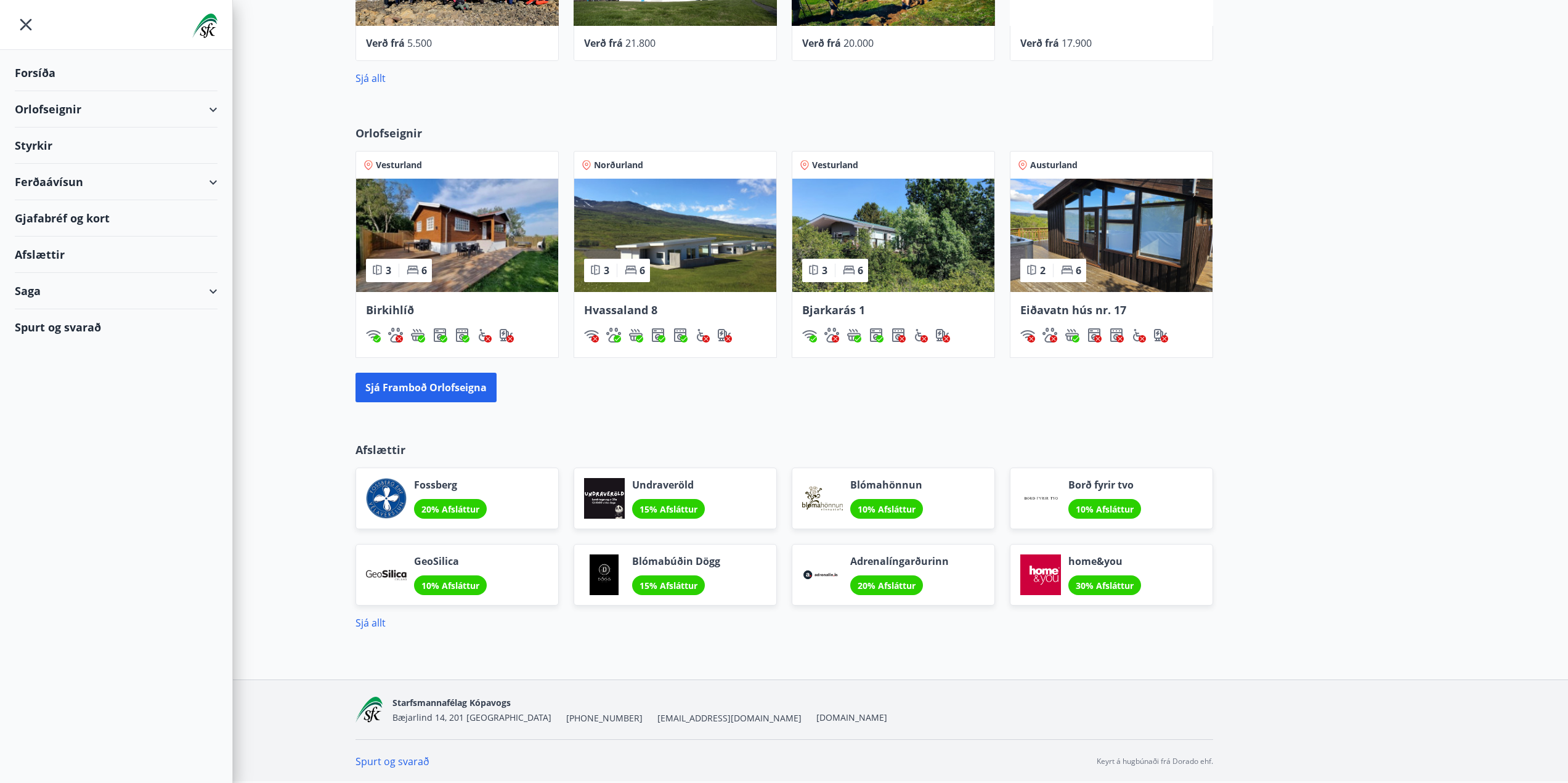
click at [49, 248] on div "Afslættir" at bounding box center [117, 254] width 203 height 36
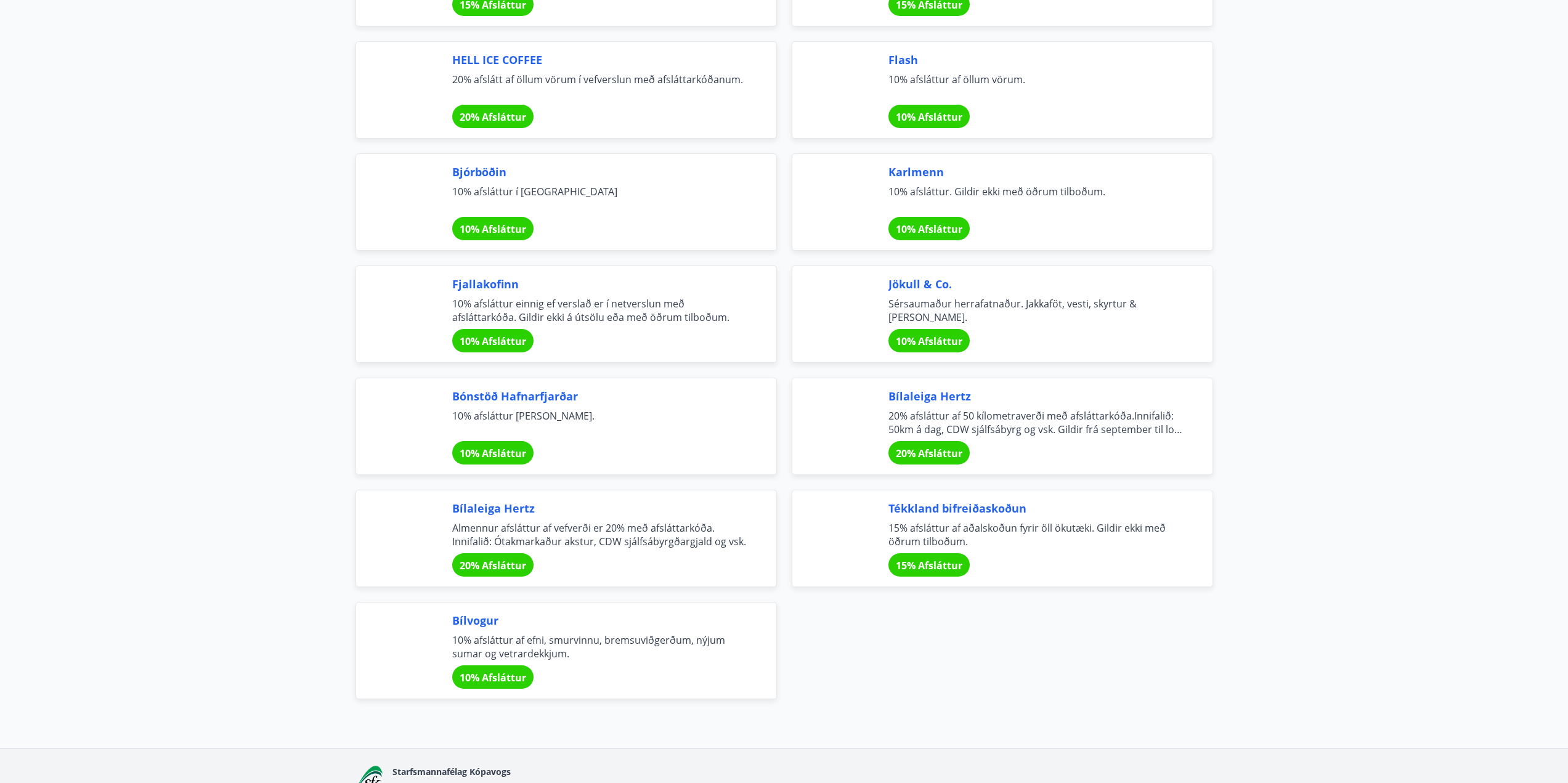
scroll to position [3820, 0]
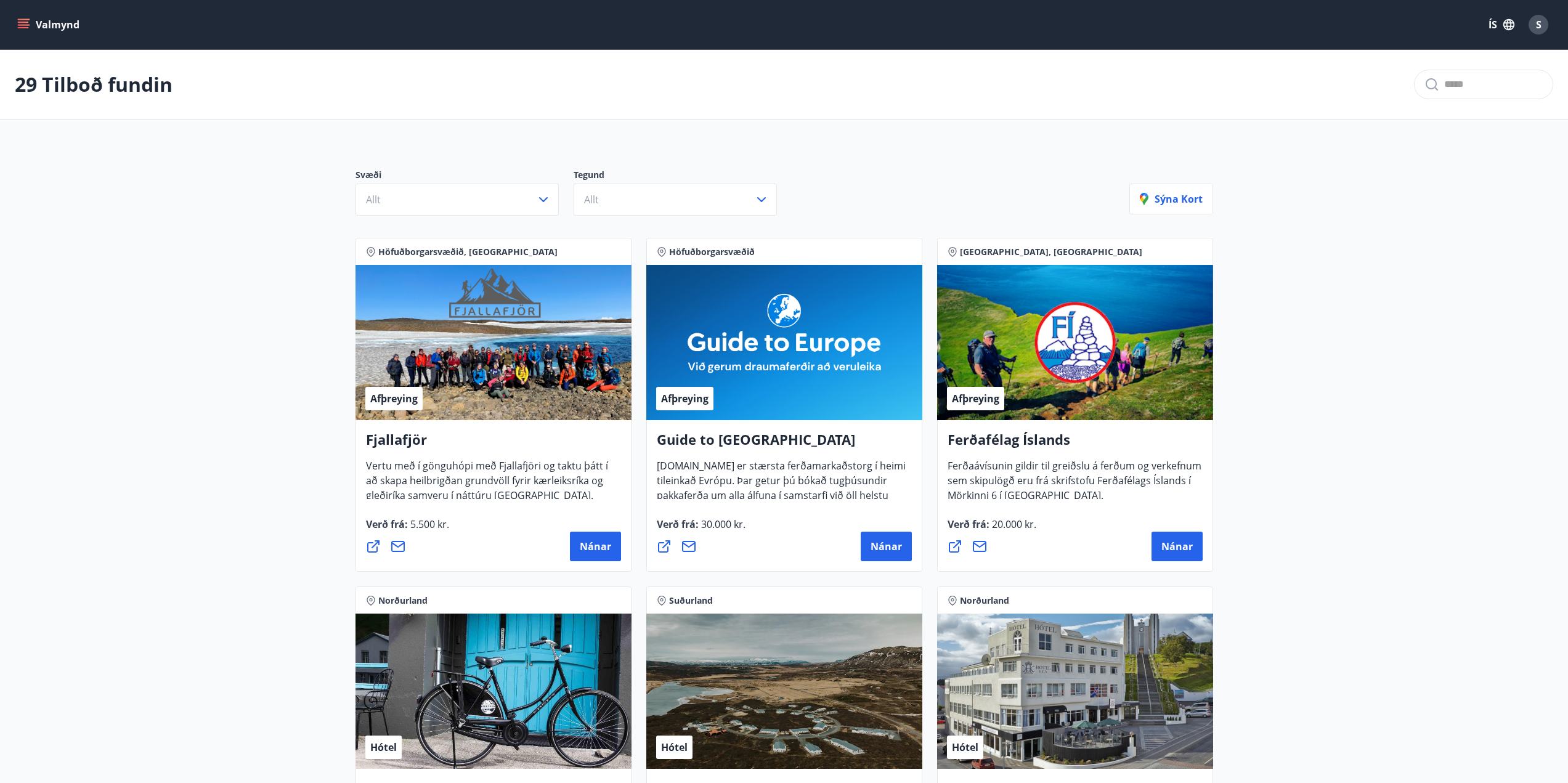
click at [23, 25] on icon "menu" at bounding box center [24, 24] width 13 height 1
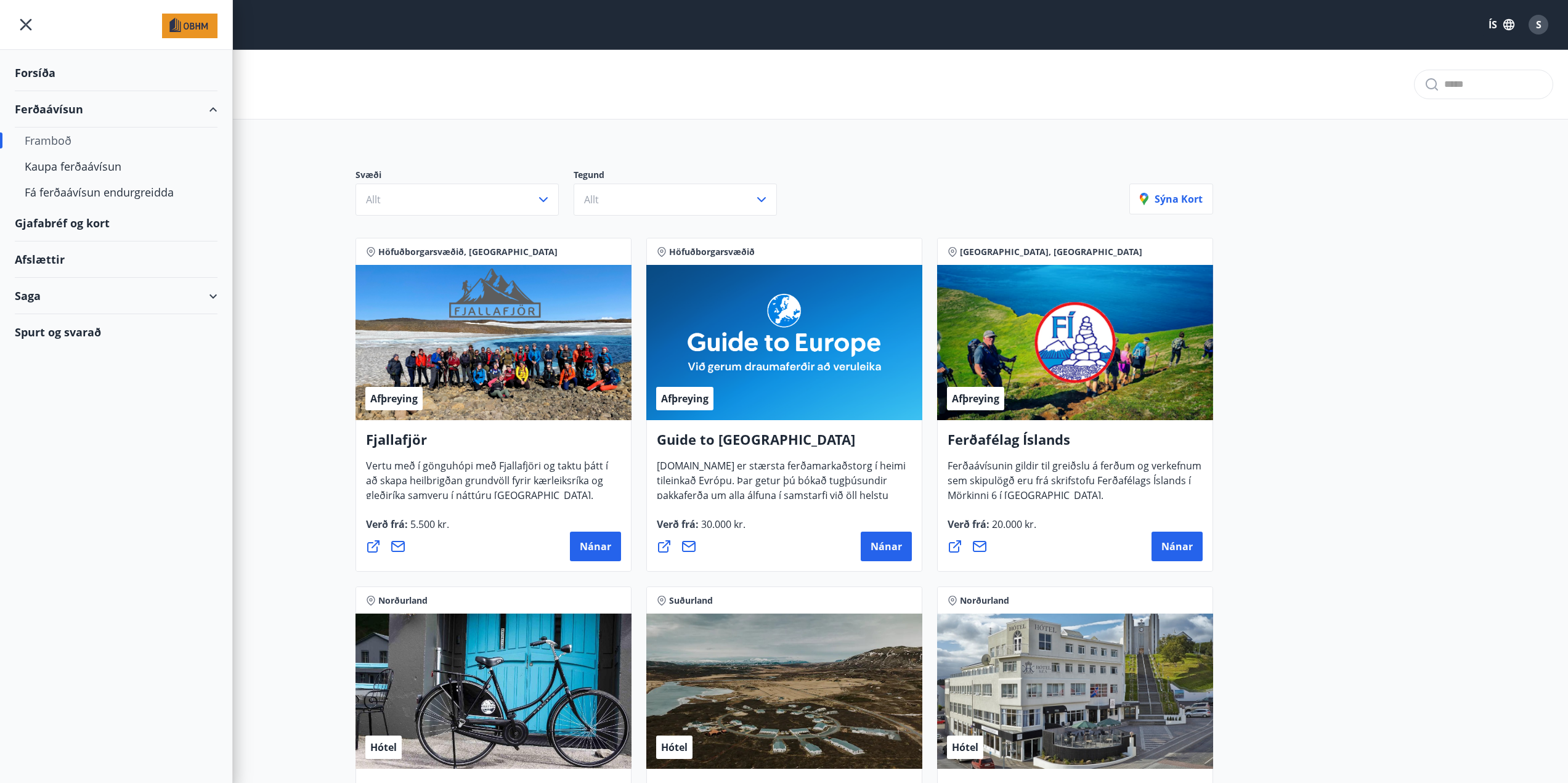
click at [68, 225] on div "Gjafabréf og kort" at bounding box center [117, 223] width 203 height 36
